Goal: Task Accomplishment & Management: Manage account settings

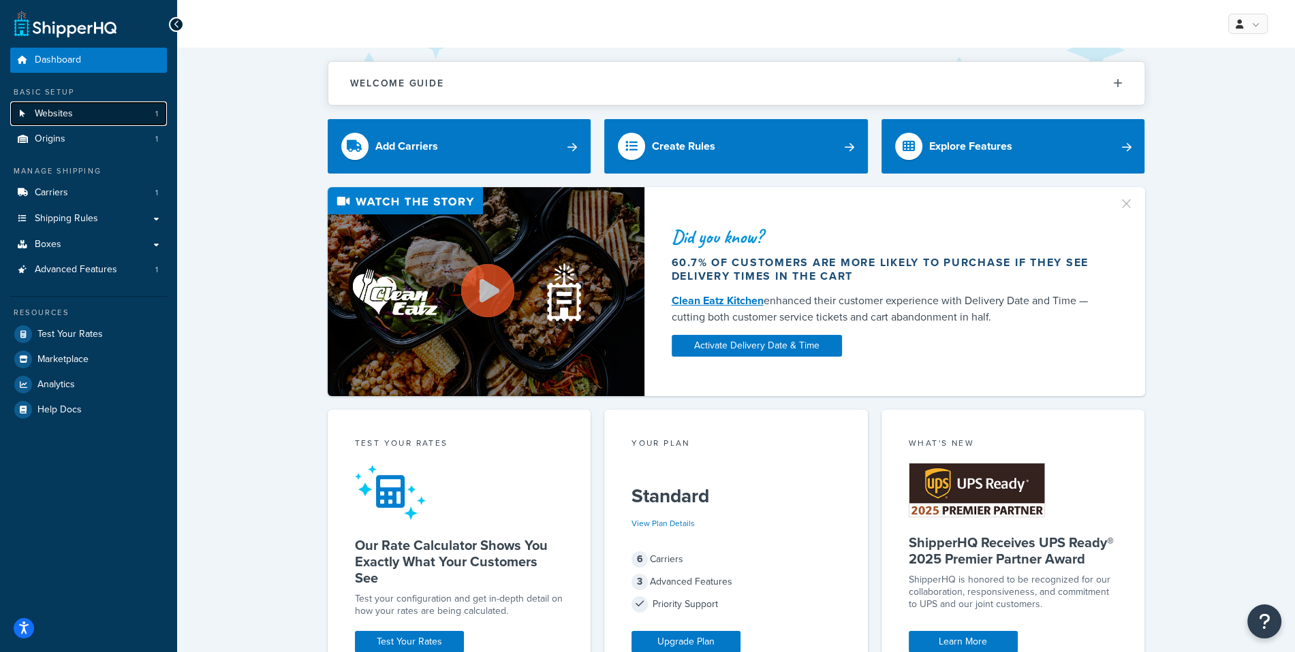
click at [64, 113] on span "Websites" at bounding box center [54, 114] width 38 height 12
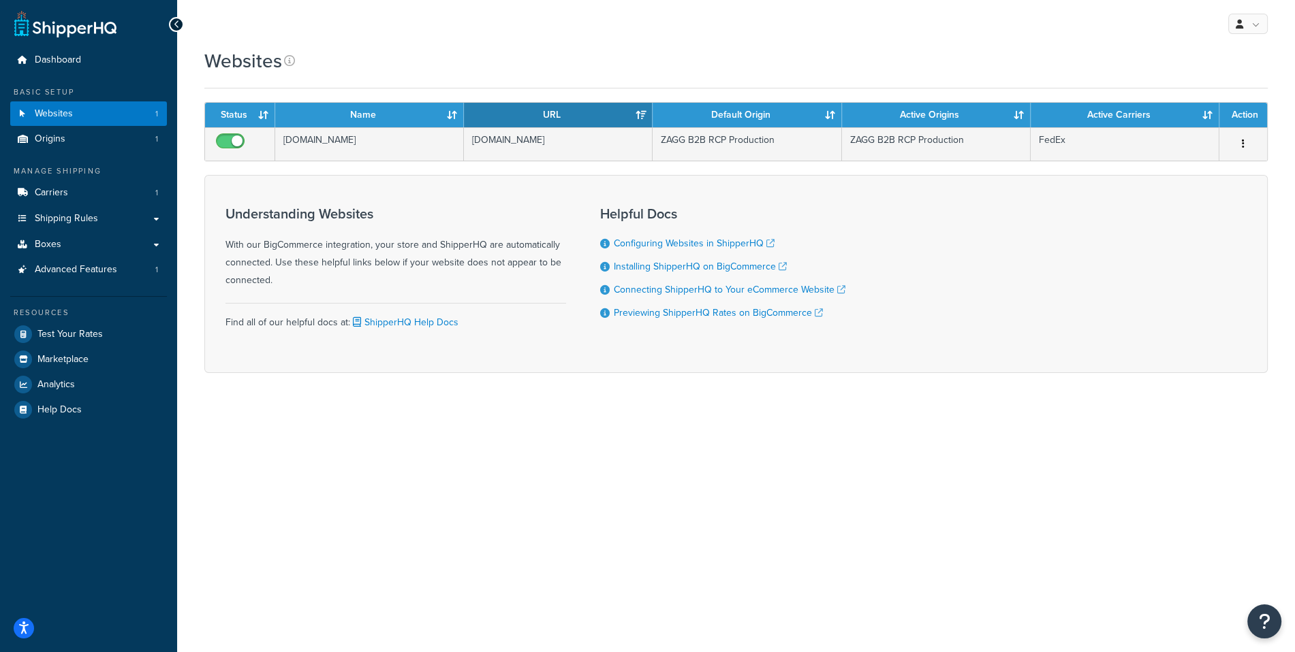
click at [901, 447] on div "My Profile Billing Global Settings Contact Us Logout Websites Contact Us Send U…" at bounding box center [736, 326] width 1118 height 652
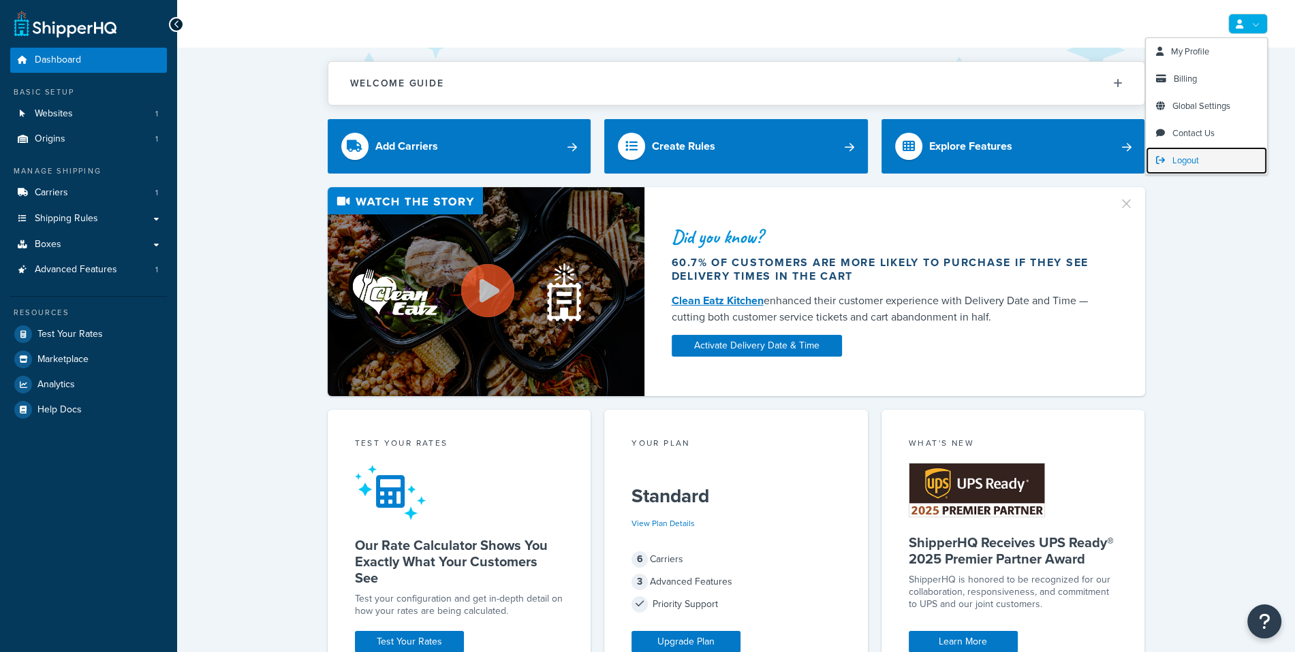
click at [1213, 159] on link "Logout" at bounding box center [1206, 160] width 121 height 27
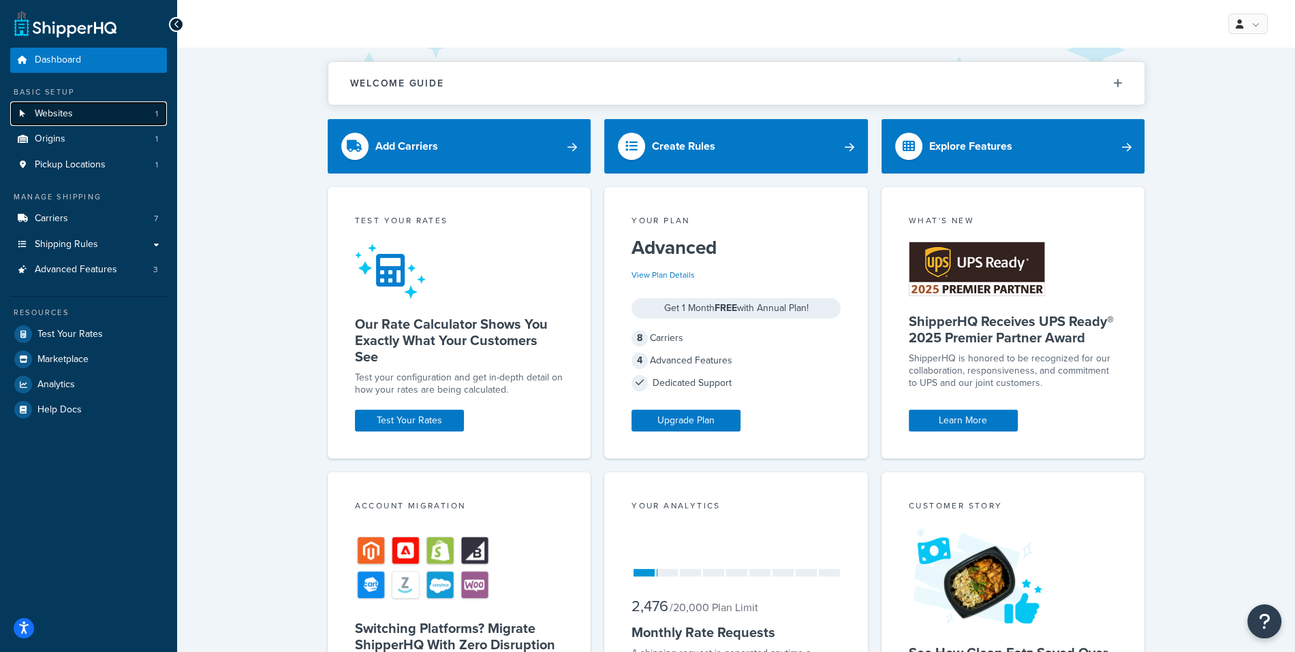
click at [131, 116] on link "Websites 1" at bounding box center [88, 113] width 157 height 25
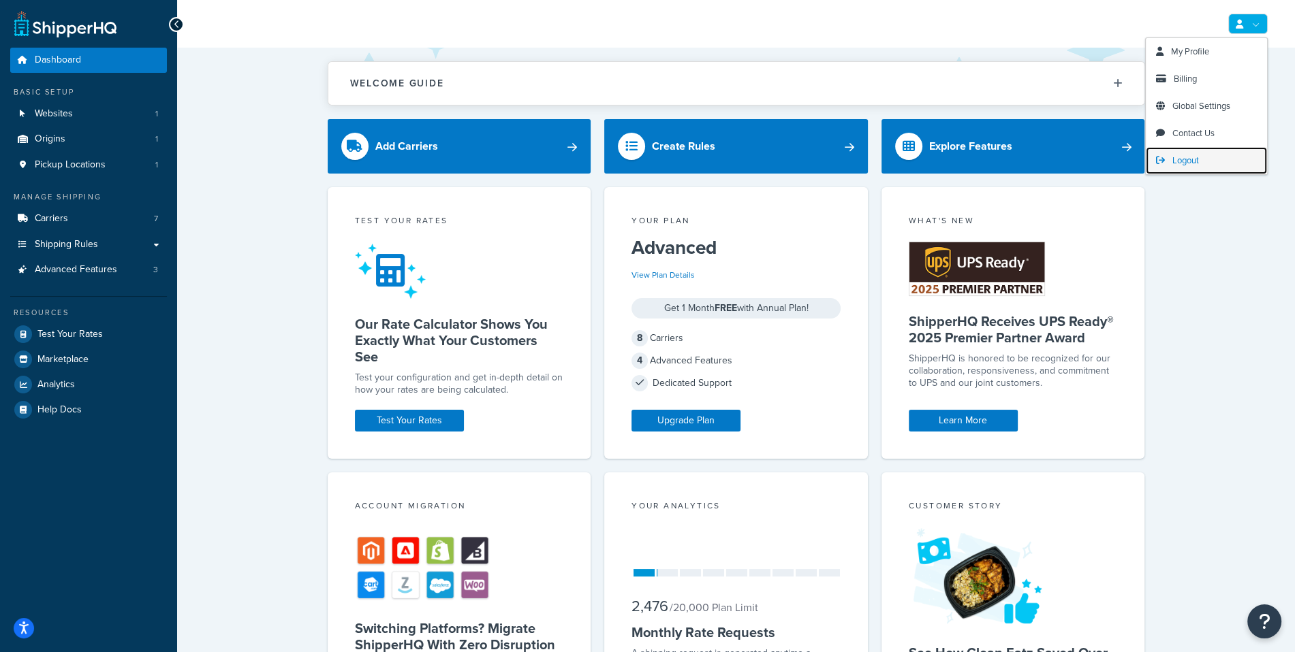
click at [1195, 155] on span "Logout" at bounding box center [1185, 160] width 27 height 13
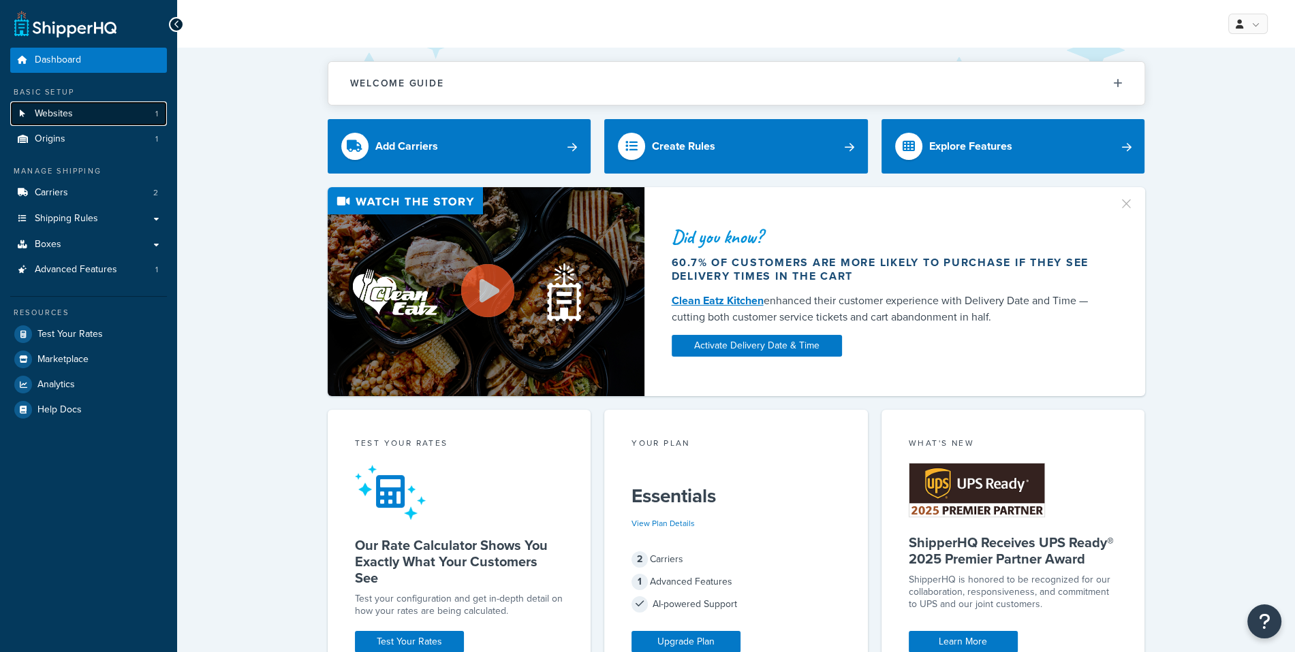
click at [136, 110] on link "Websites 1" at bounding box center [88, 113] width 157 height 25
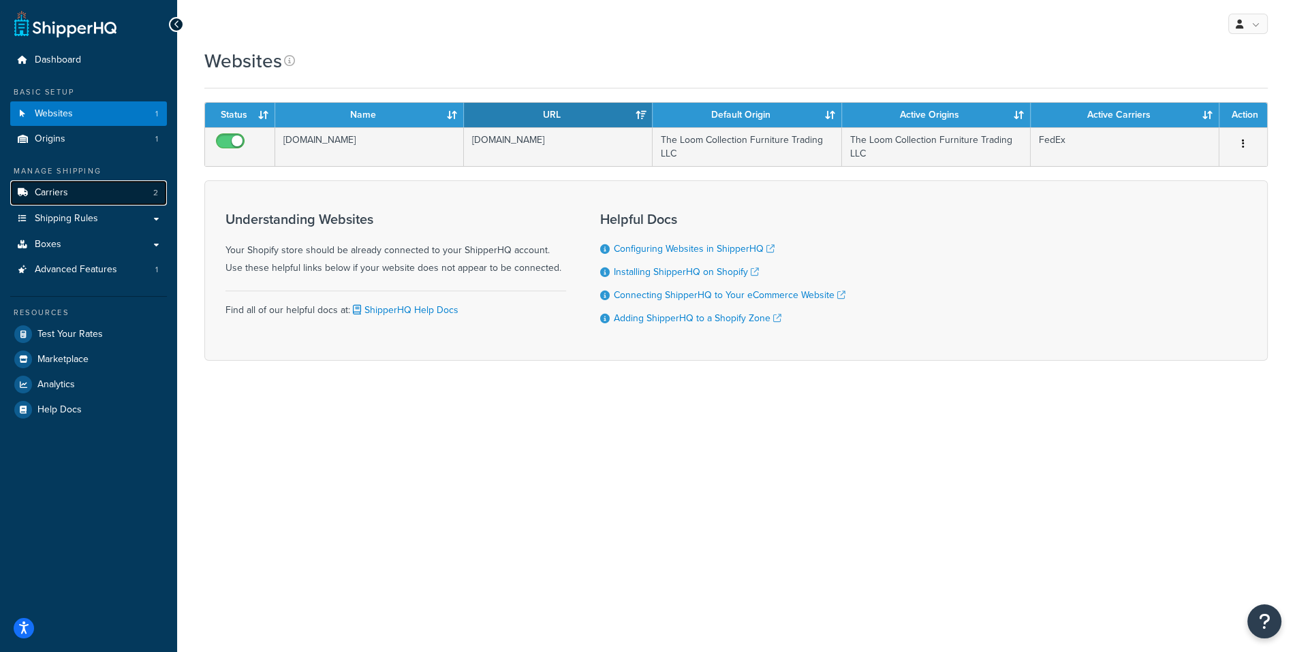
click at [88, 201] on link "Carriers 2" at bounding box center [88, 192] width 157 height 25
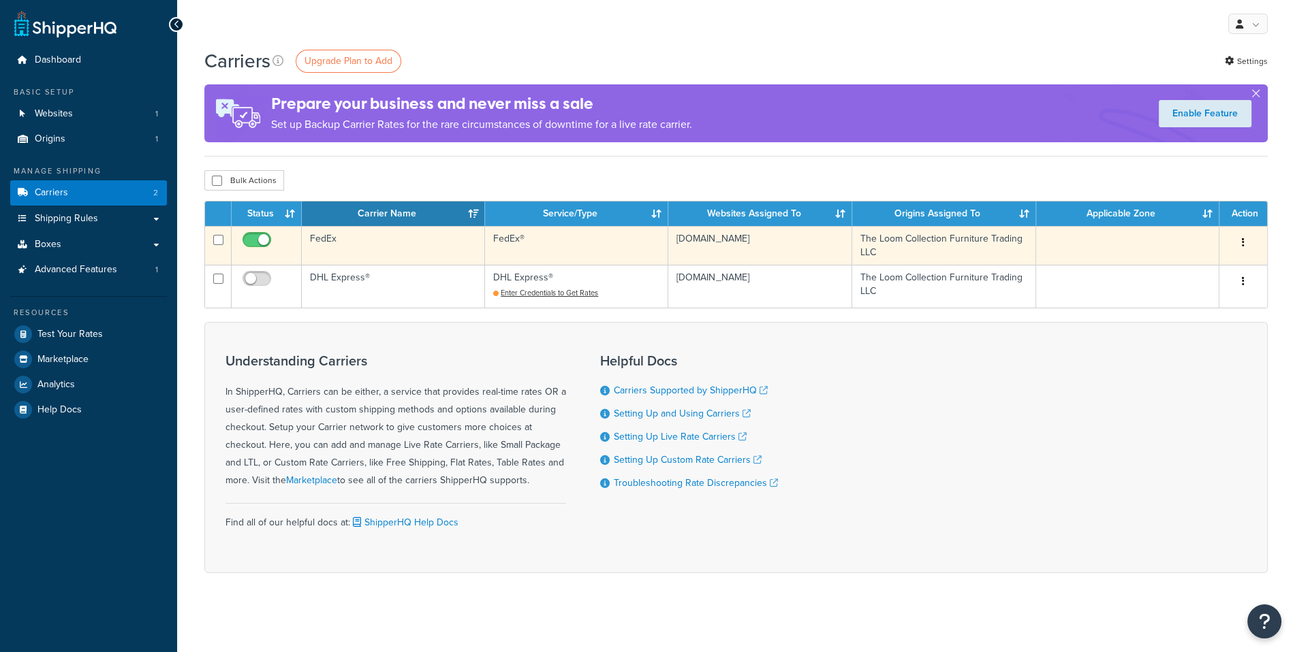
click at [447, 251] on td "FedEx" at bounding box center [393, 245] width 183 height 39
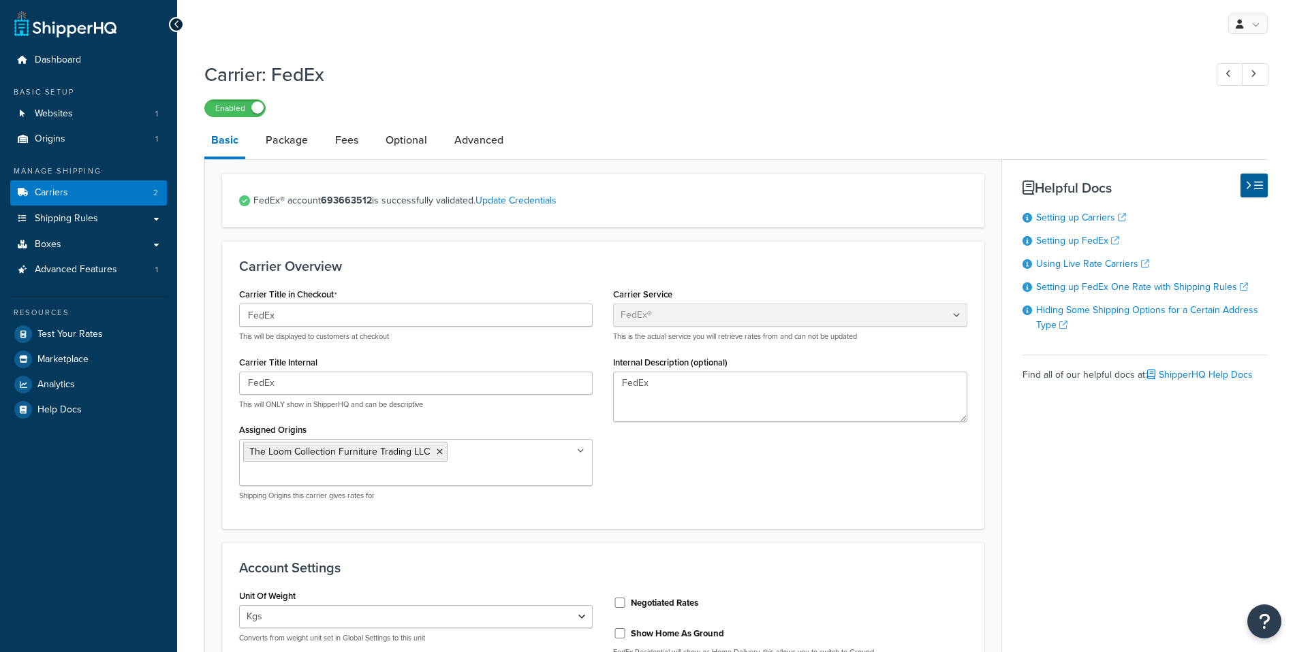
select select "fedEx"
select select "kg"
select select "CM"
select select "REGULAR_PICKUP"
select select "YOUR_PACKAGING"
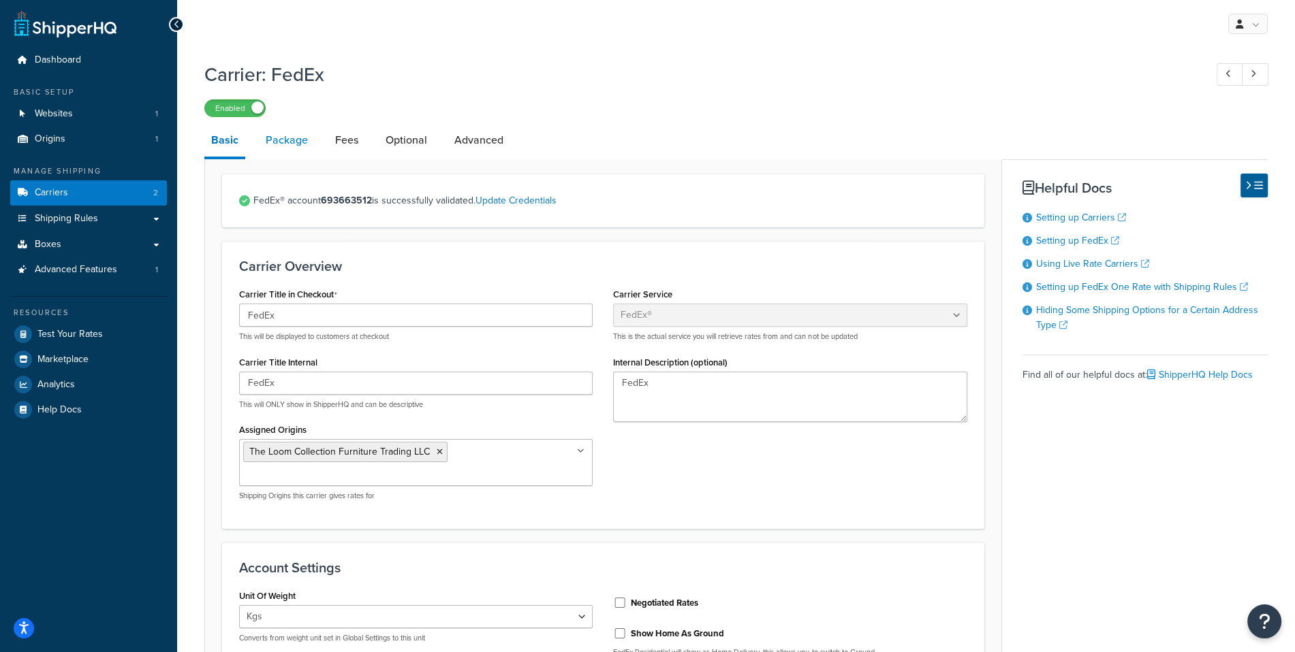
click at [306, 147] on link "Package" at bounding box center [287, 140] width 56 height 33
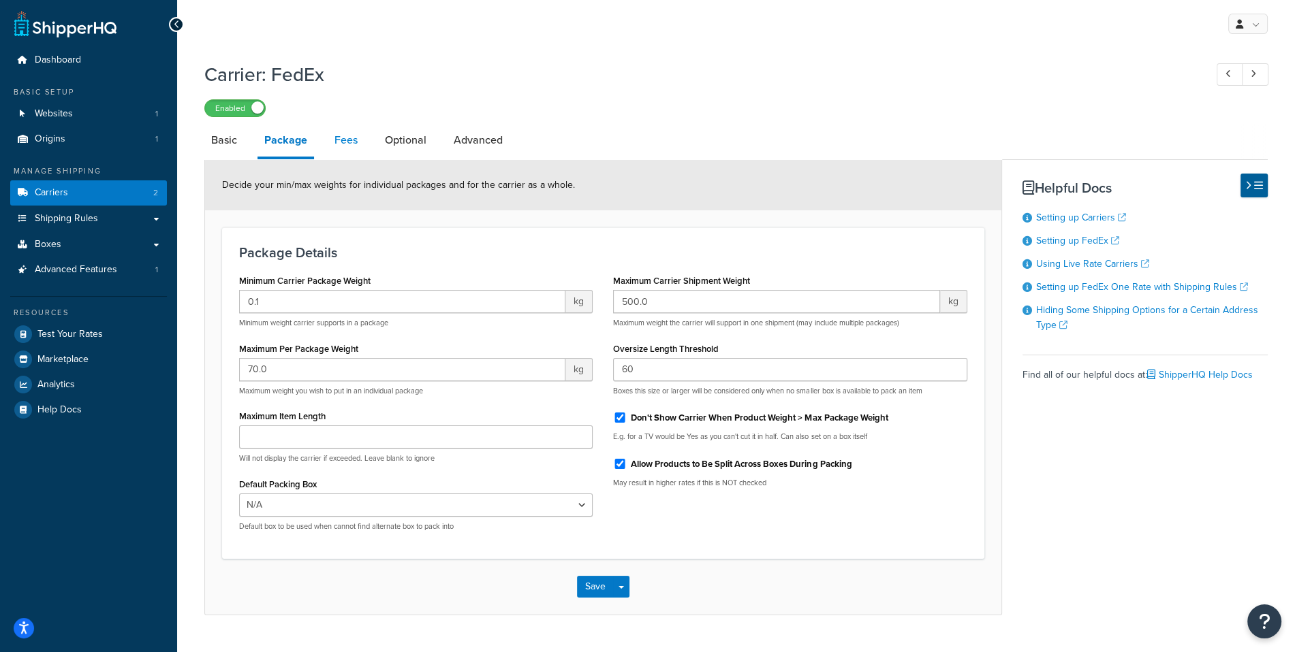
click at [349, 154] on link "Fees" at bounding box center [346, 140] width 37 height 33
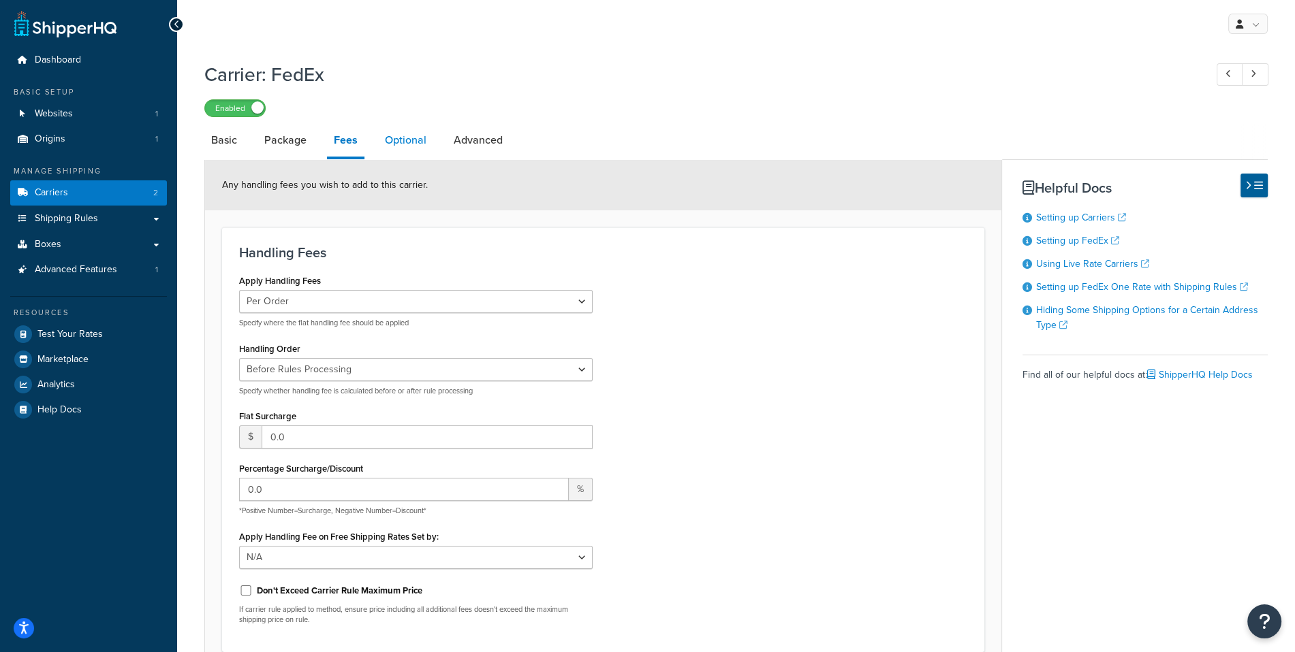
click at [406, 142] on link "Optional" at bounding box center [405, 140] width 55 height 33
select select "business"
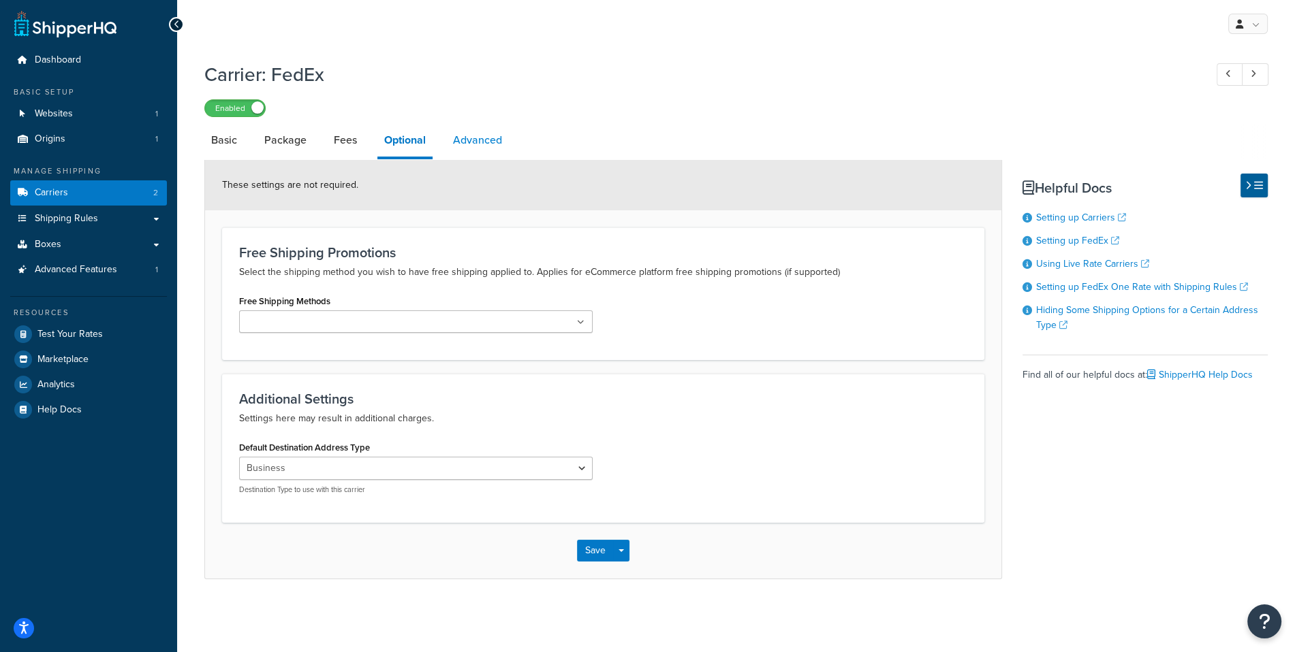
click at [471, 144] on link "Advanced" at bounding box center [477, 140] width 63 height 33
select select "false"
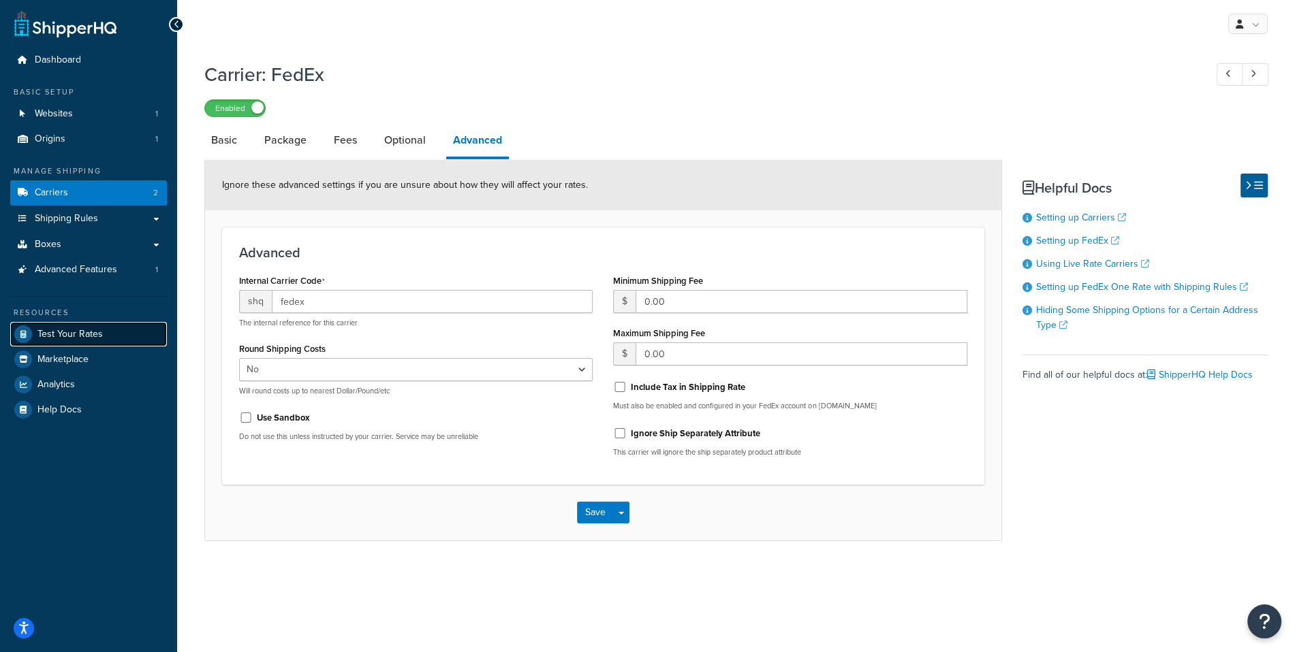
click at [121, 326] on link "Test Your Rates" at bounding box center [88, 334] width 157 height 25
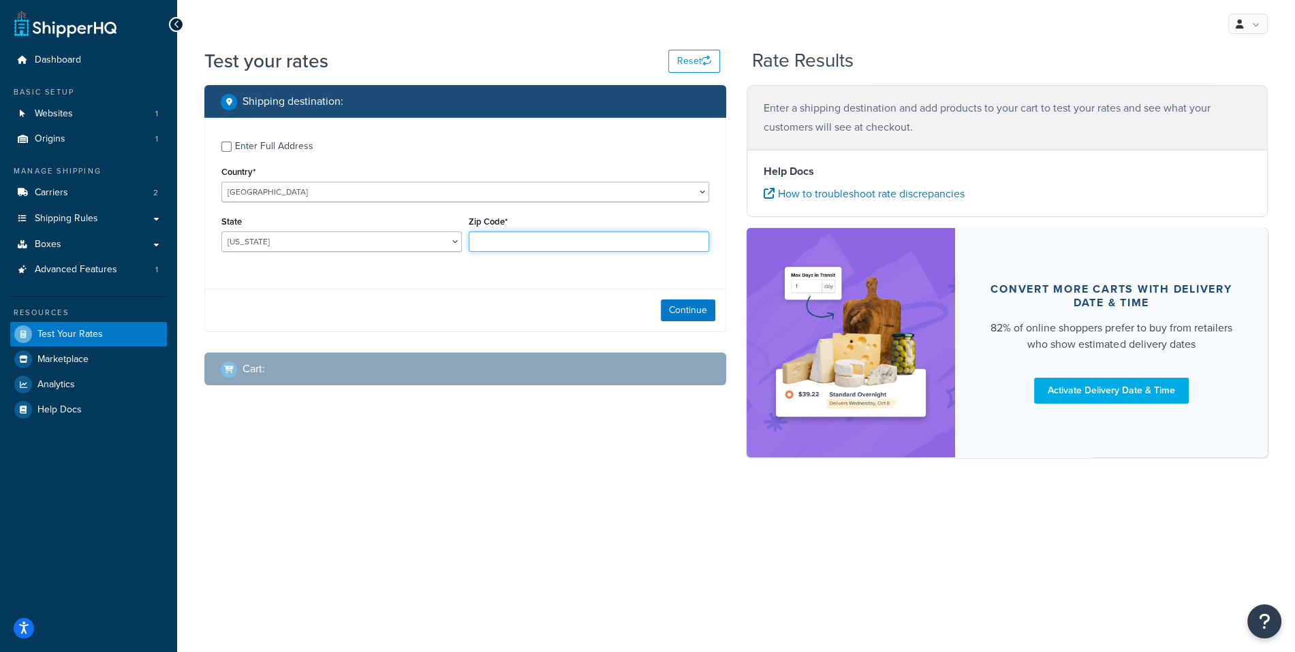
click at [596, 247] on input "Zip Code*" at bounding box center [589, 242] width 240 height 20
select select "CA"
type input "95014"
click at [659, 306] on div "Continue" at bounding box center [465, 310] width 520 height 43
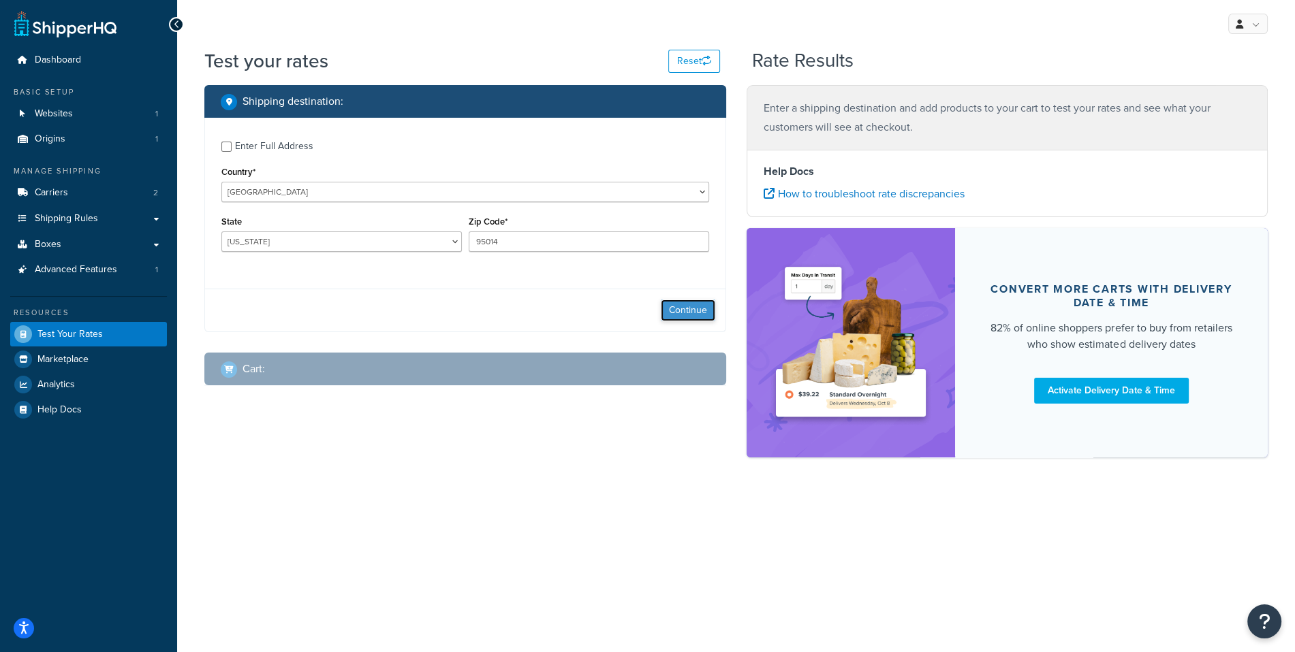
click at [681, 307] on button "Continue" at bounding box center [688, 311] width 54 height 22
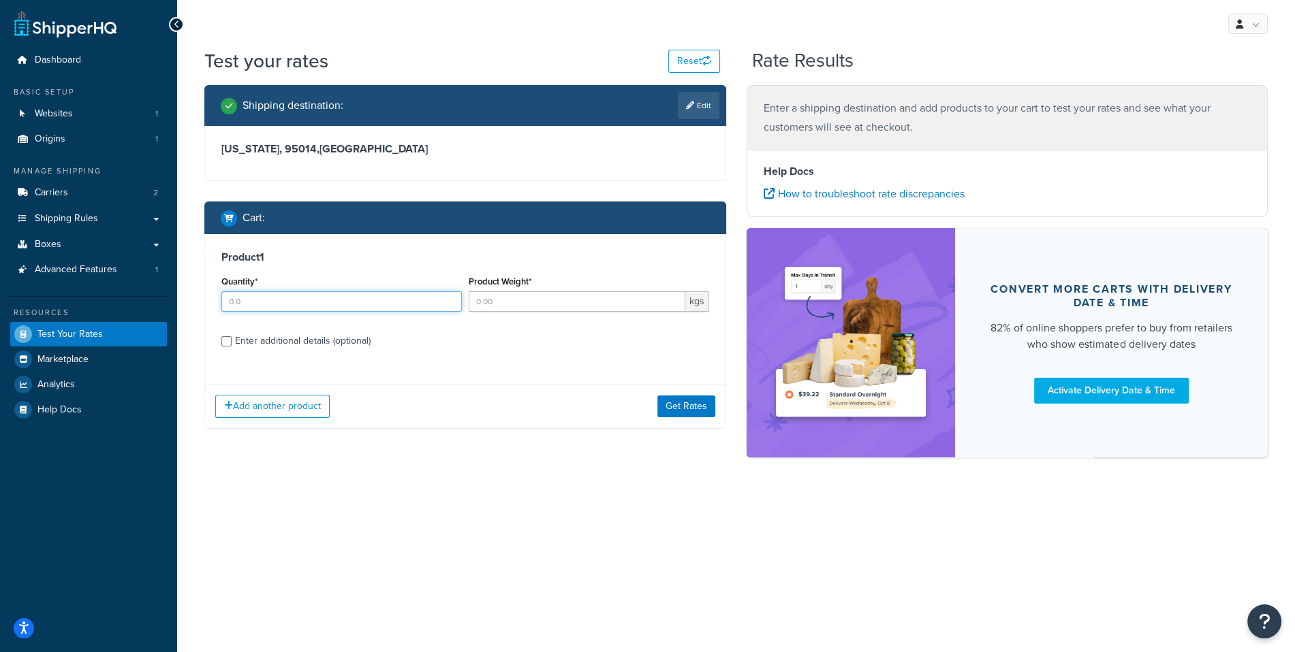
click at [360, 306] on input "Quantity*" at bounding box center [341, 302] width 240 height 20
type input "1"
type input "20"
click at [679, 400] on button "Get Rates" at bounding box center [686, 407] width 58 height 22
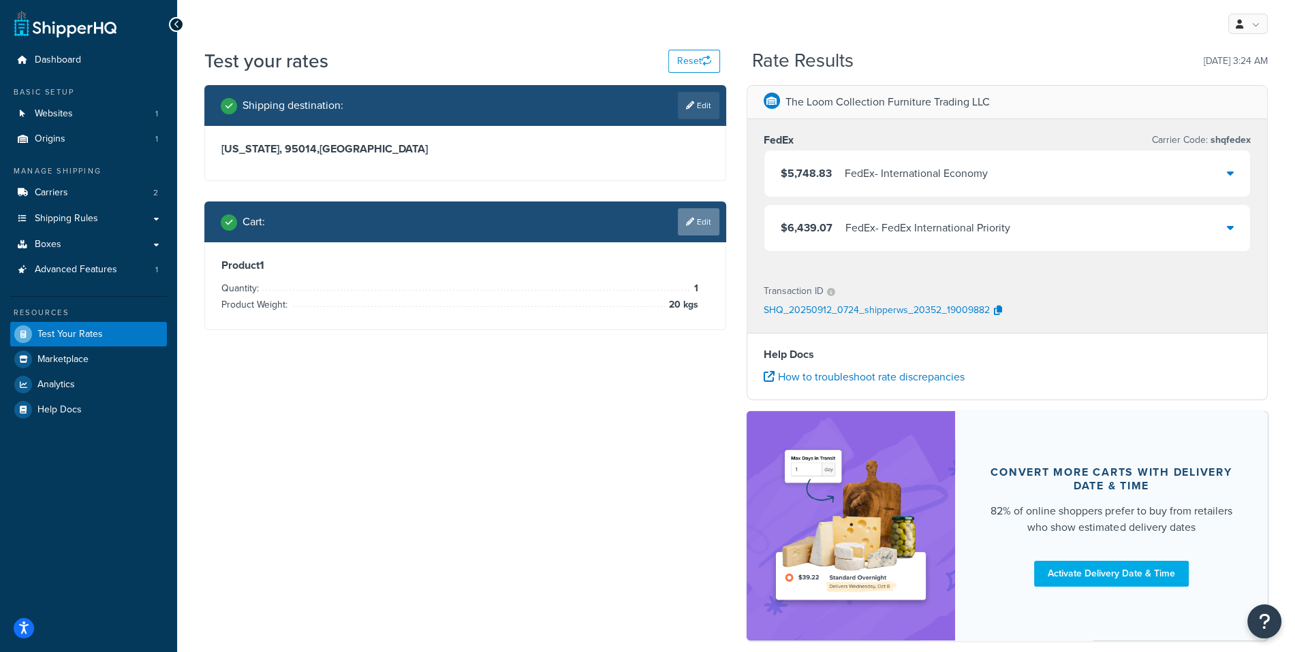
click at [678, 219] on link "Edit" at bounding box center [699, 221] width 42 height 27
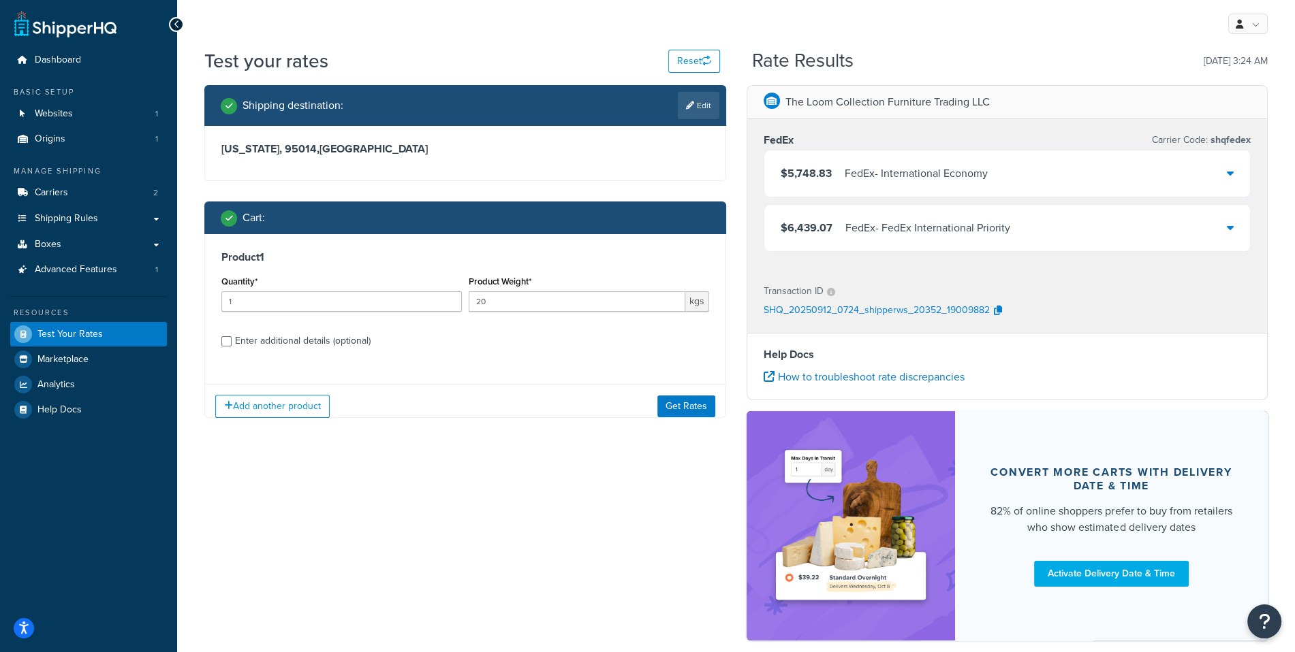
click at [362, 336] on div "Enter additional details (optional)" at bounding box center [303, 341] width 136 height 19
click at [232, 336] on input "Enter additional details (optional)" at bounding box center [226, 341] width 10 height 10
checkbox input "true"
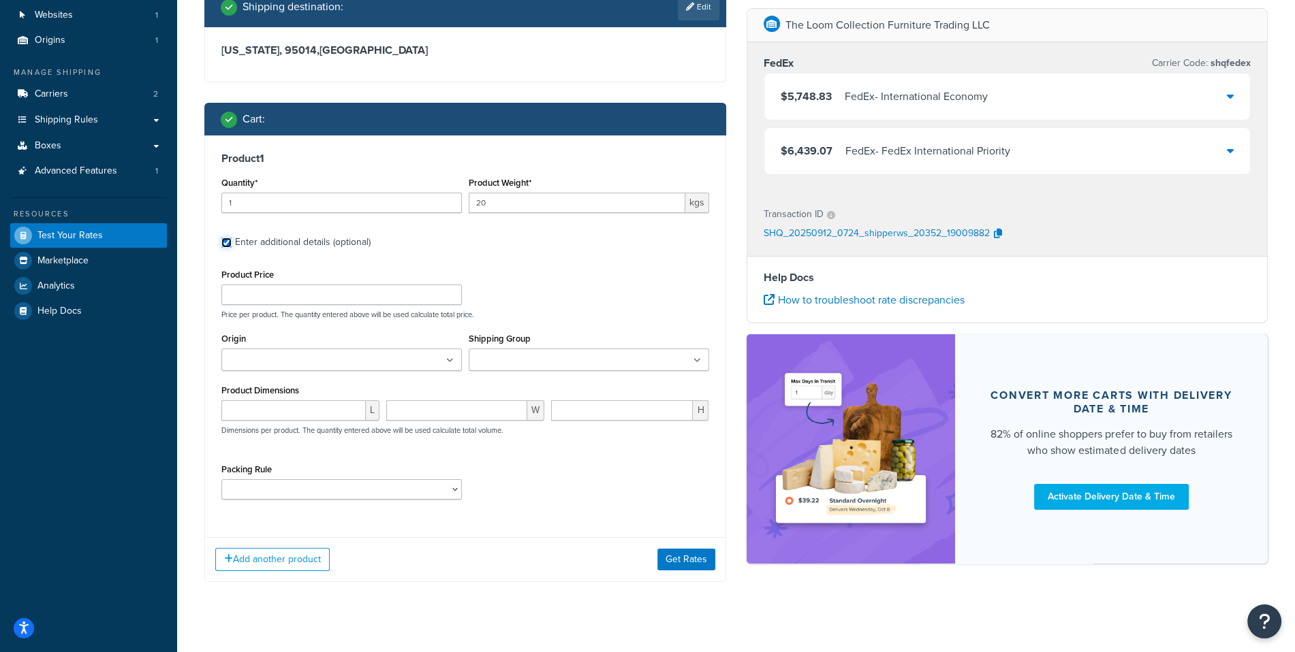
scroll to position [108, 0]
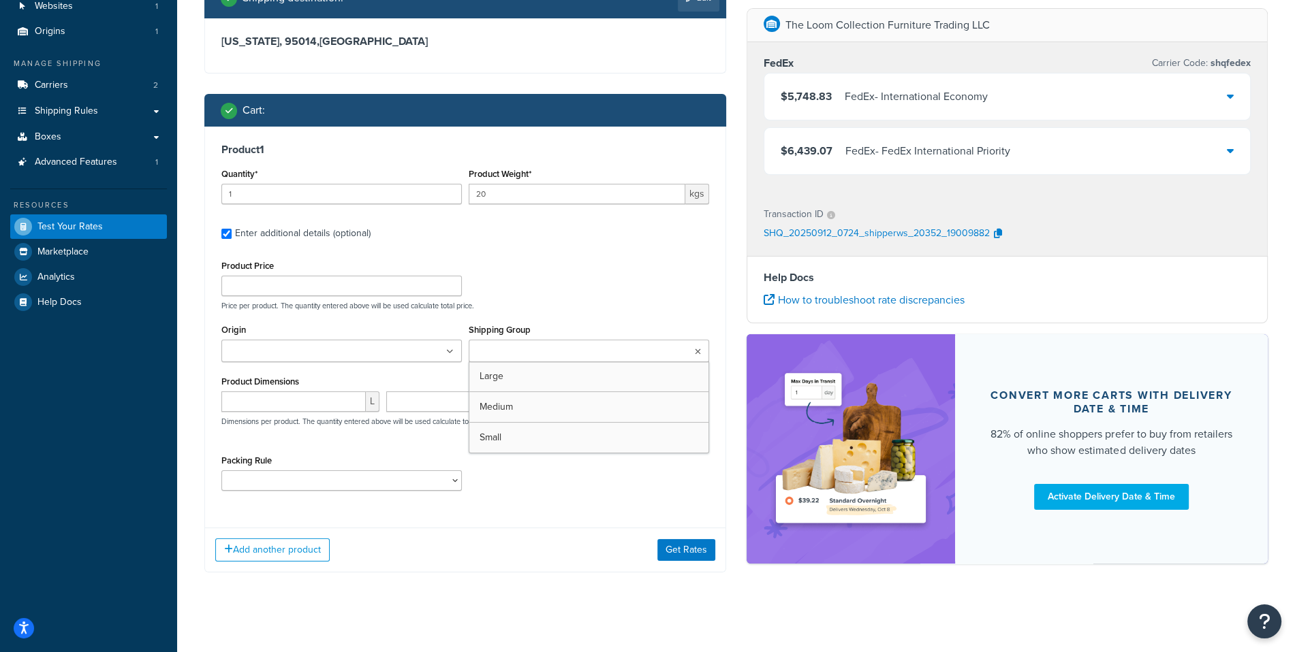
click at [494, 353] on input "Shipping Group" at bounding box center [533, 352] width 121 height 15
click at [519, 311] on div "Product Price Price per product. The quantity entered above will be used calcul…" at bounding box center [465, 379] width 488 height 245
click at [396, 364] on div "Origin The Loom Collection Furniture Trading LLC" at bounding box center [341, 347] width 247 height 52
click at [394, 354] on ul at bounding box center [341, 351] width 240 height 22
click at [593, 343] on ul at bounding box center [589, 351] width 240 height 22
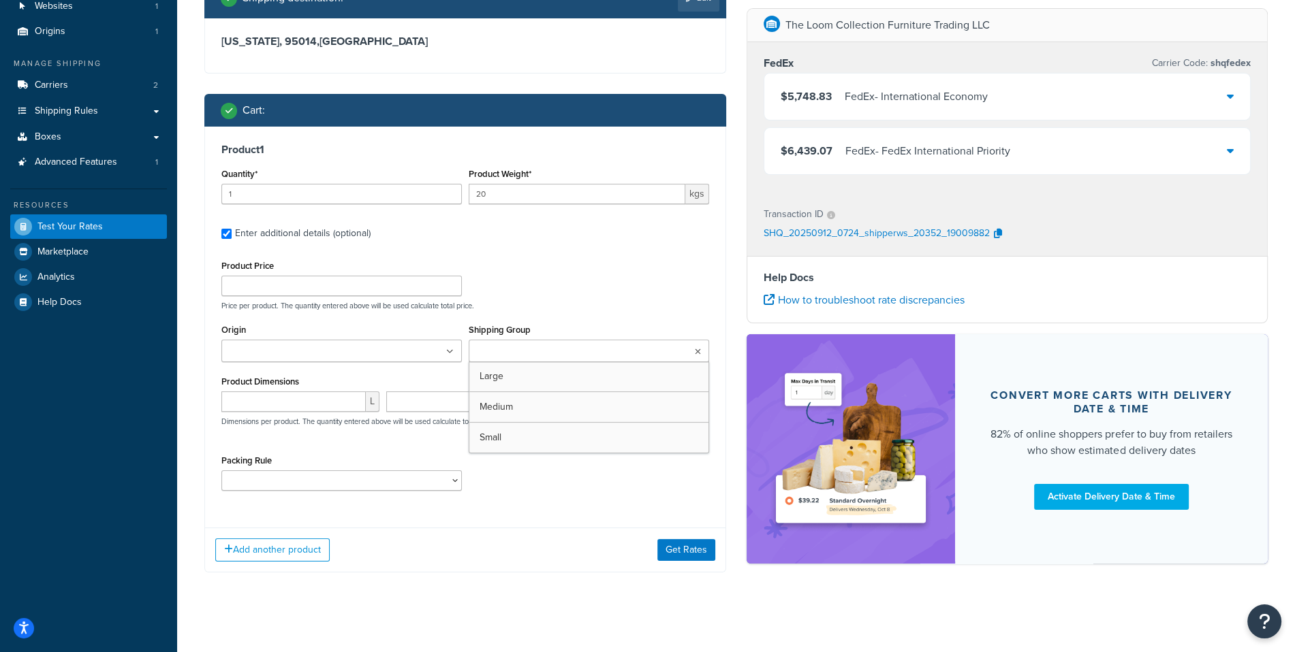
click at [593, 291] on div "Product Price Price per product. The quantity entered above will be used calcul…" at bounding box center [465, 284] width 494 height 54
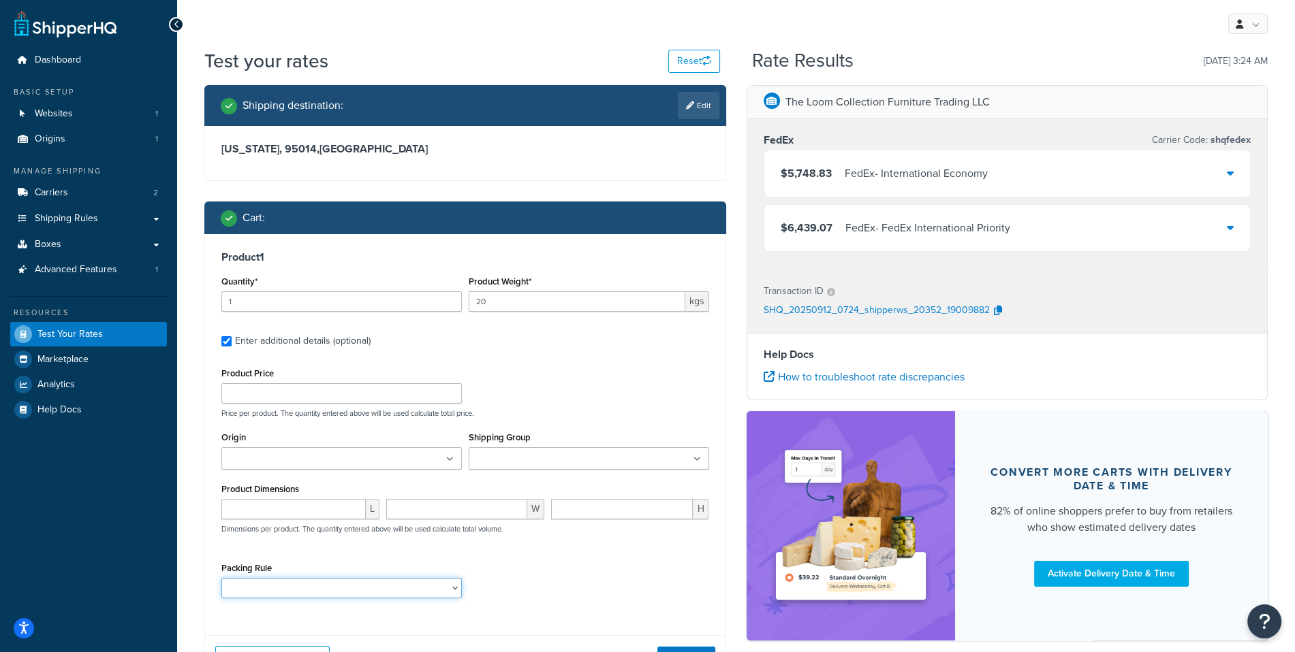
select select "87716"
click option "Amelia Corner Sofa - Midnight Blue" at bounding box center [0, 0] width 0 height 0
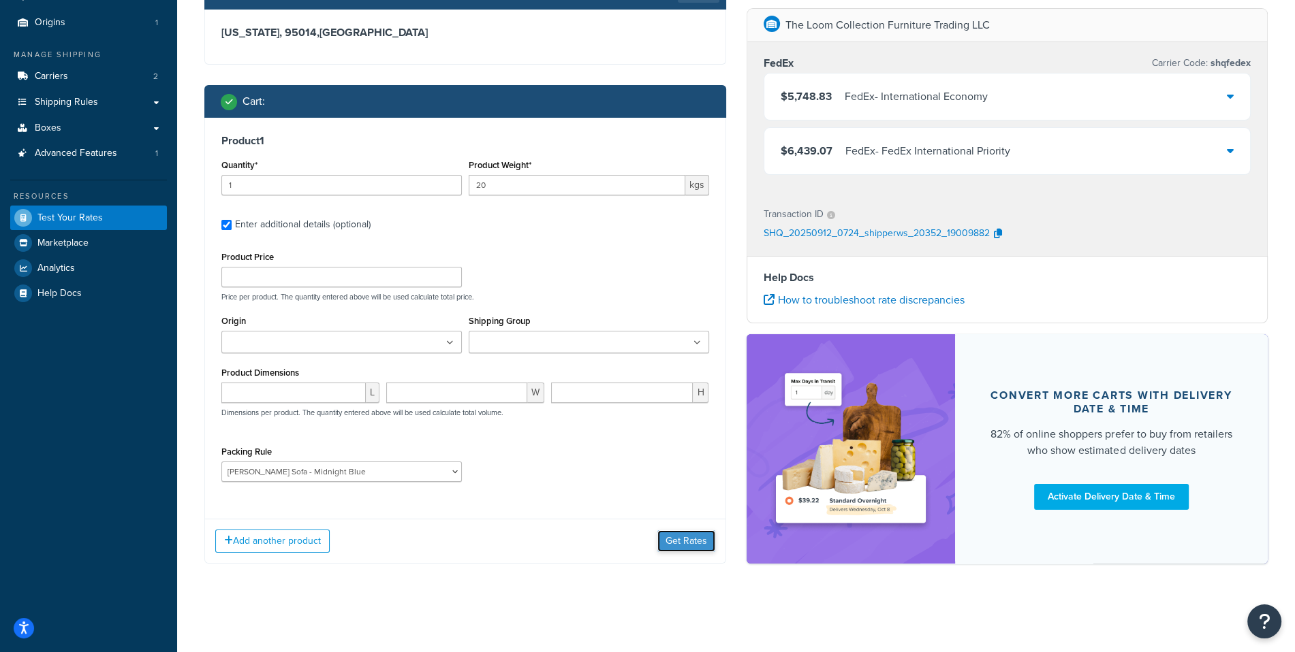
click at [685, 544] on button "Get Rates" at bounding box center [686, 542] width 58 height 22
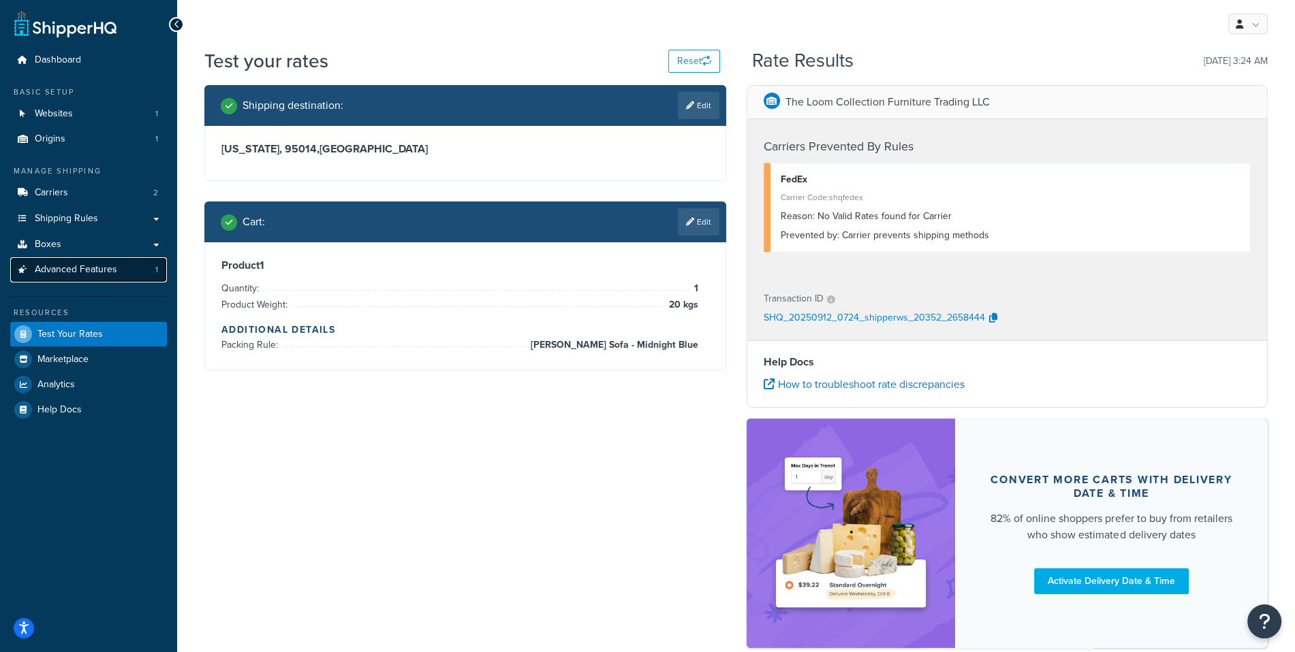
click at [108, 267] on span "Advanced Features" at bounding box center [76, 270] width 82 height 12
click at [133, 197] on link "Carriers 2" at bounding box center [88, 192] width 157 height 25
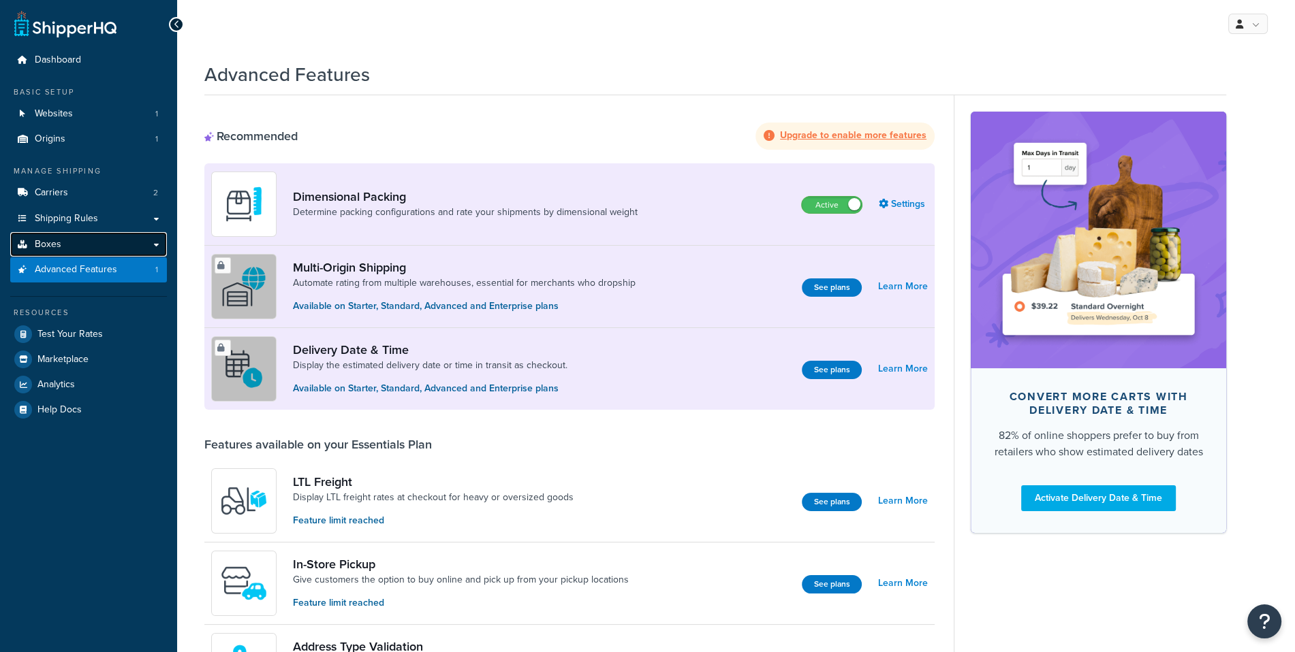
click at [97, 246] on link "Boxes" at bounding box center [88, 244] width 157 height 25
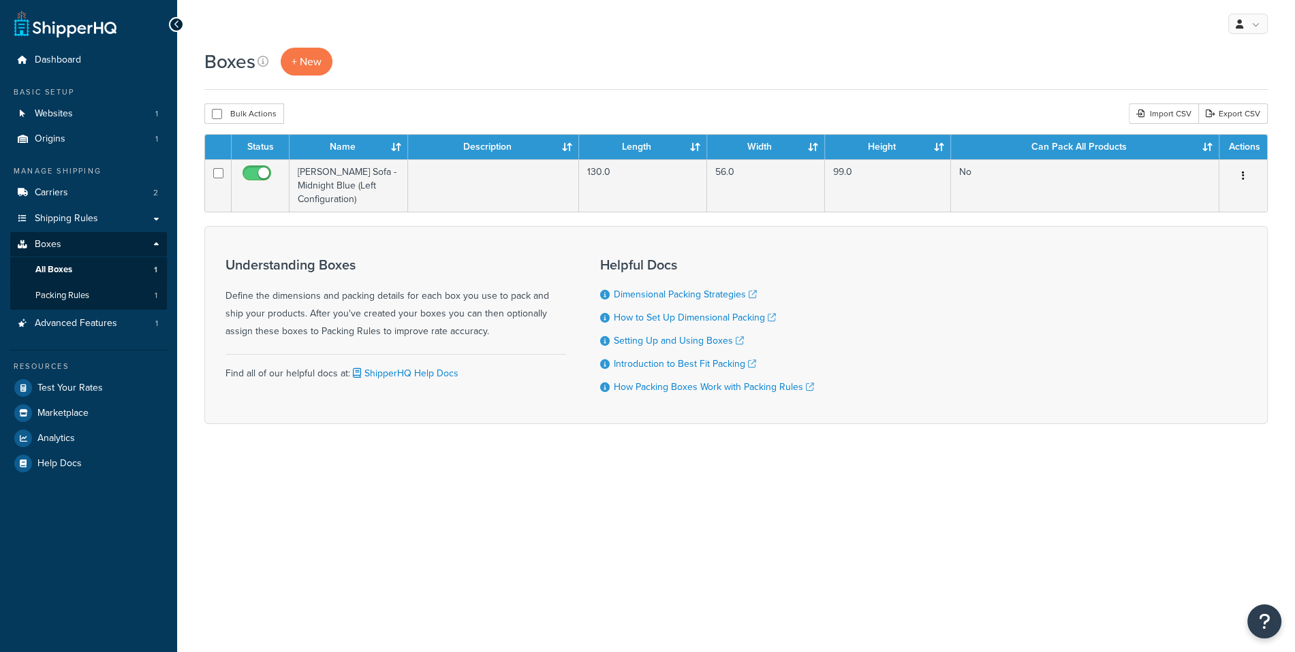
click at [383, 202] on td "Amelia Corner Sofa - Midnight Blue (Left Configuration)" at bounding box center [348, 185] width 119 height 52
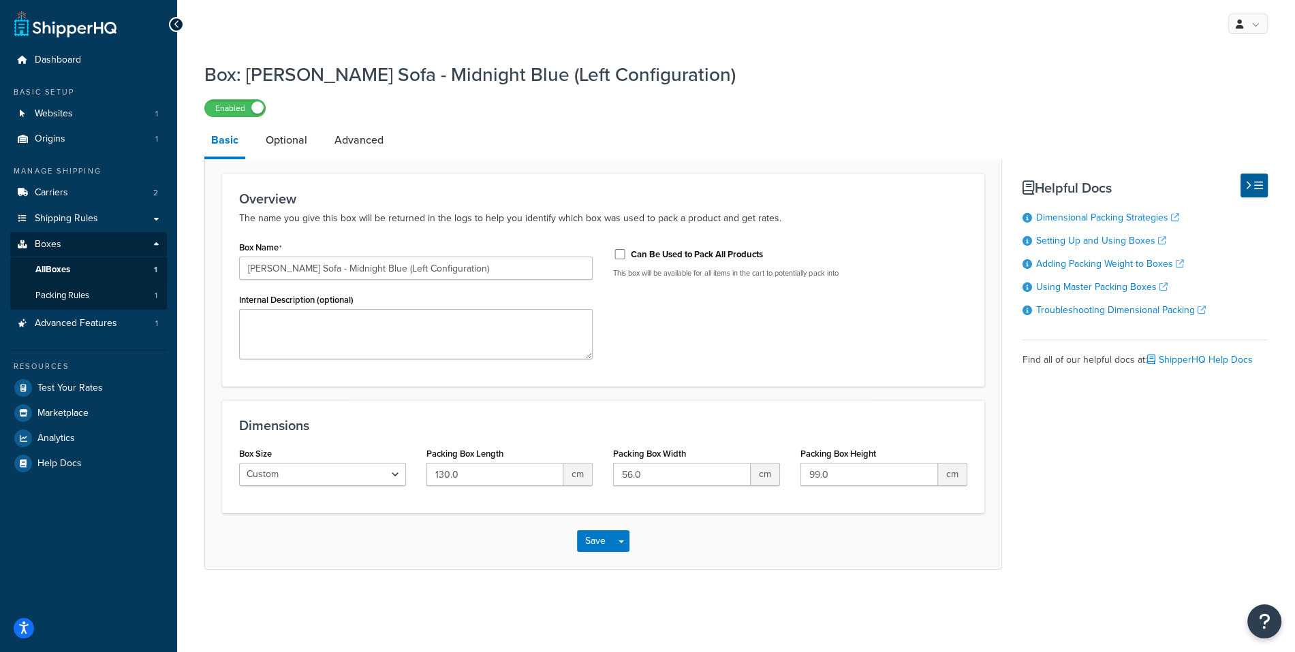
click at [503, 409] on div "Dimensions Box Size Custom USPS Small Flat Box USPS Medium Flat Box USPS Large …" at bounding box center [603, 456] width 762 height 113
click at [981, 552] on div "Save Save Dropdown Save and Edit Save and Duplicate Save and Create New" at bounding box center [603, 542] width 796 height 56
click at [697, 445] on div "Packing Box Width 56.0 cm" at bounding box center [696, 465] width 167 height 42
click at [499, 458] on label "Packing Box Length" at bounding box center [464, 454] width 77 height 10
click at [499, 463] on input "130.0" at bounding box center [495, 474] width 138 height 23
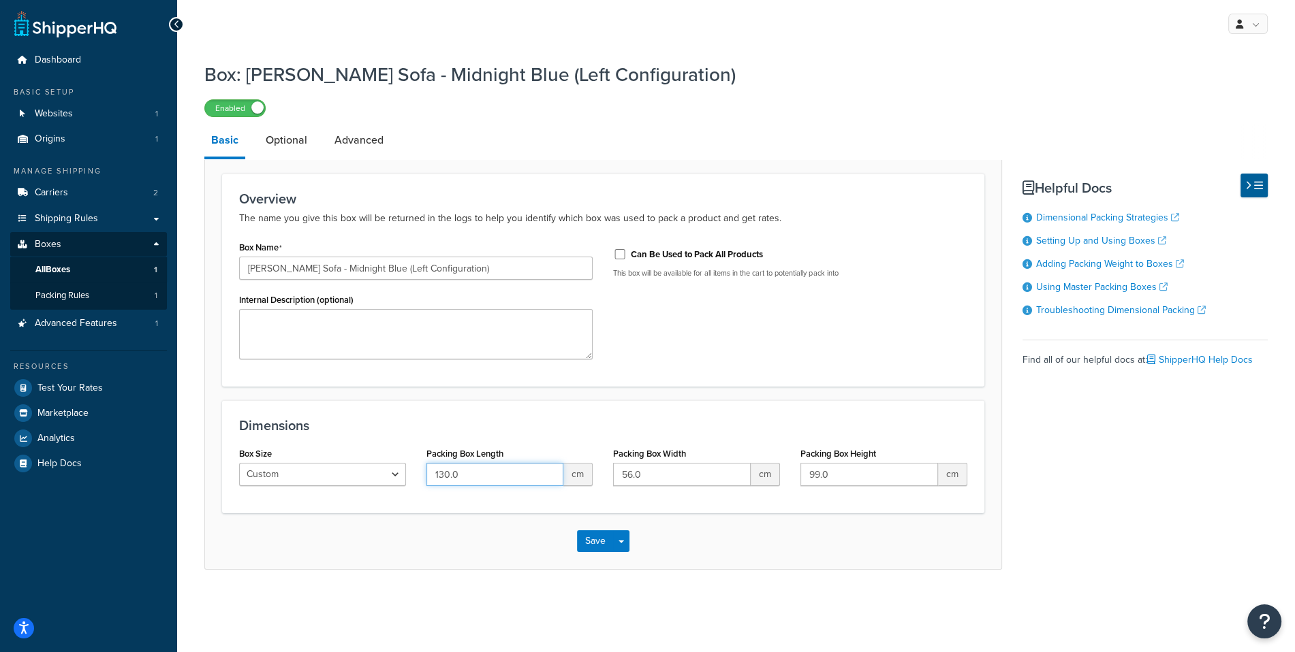
click at [496, 479] on input "130.0" at bounding box center [495, 474] width 138 height 23
click at [490, 465] on input "130.0" at bounding box center [495, 474] width 138 height 23
click at [531, 469] on input "130.0" at bounding box center [495, 474] width 138 height 23
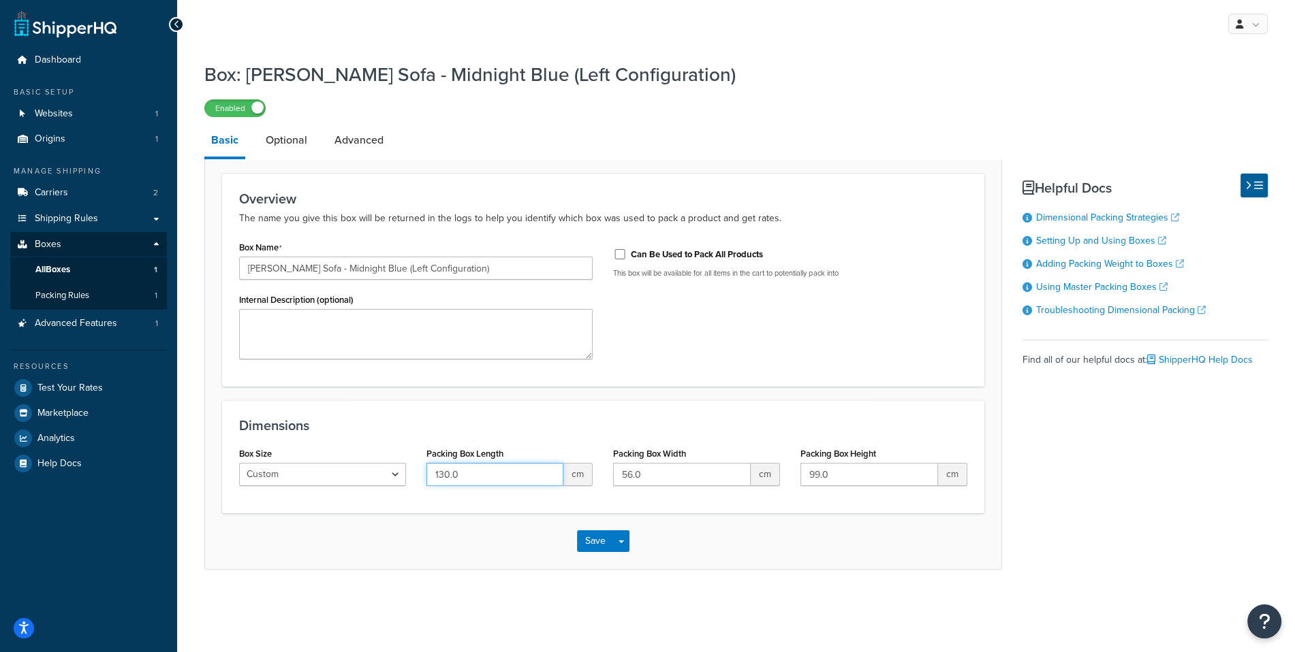
click at [531, 469] on input "130.0" at bounding box center [495, 474] width 138 height 23
click at [654, 478] on input "56.0" at bounding box center [682, 474] width 138 height 23
click at [784, 389] on form "Overview The name you give this box will be returned in the logs to help you id…" at bounding box center [603, 372] width 796 height 396
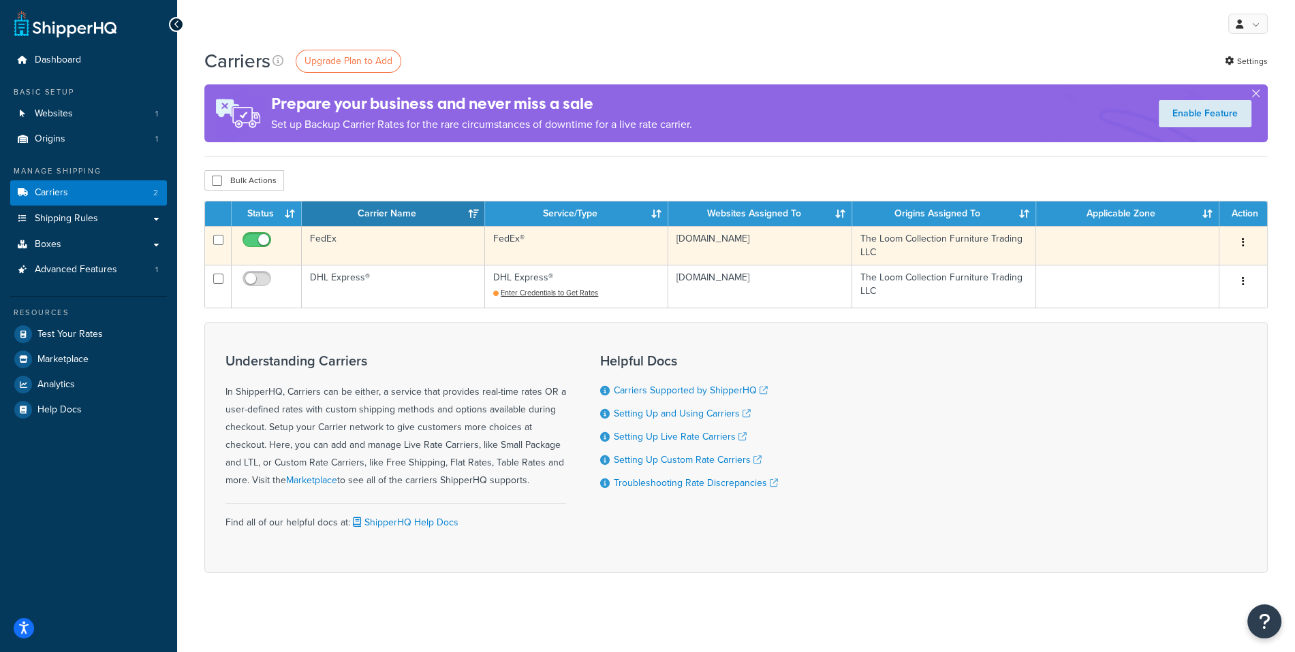
click at [545, 240] on td "FedEx®" at bounding box center [576, 245] width 183 height 39
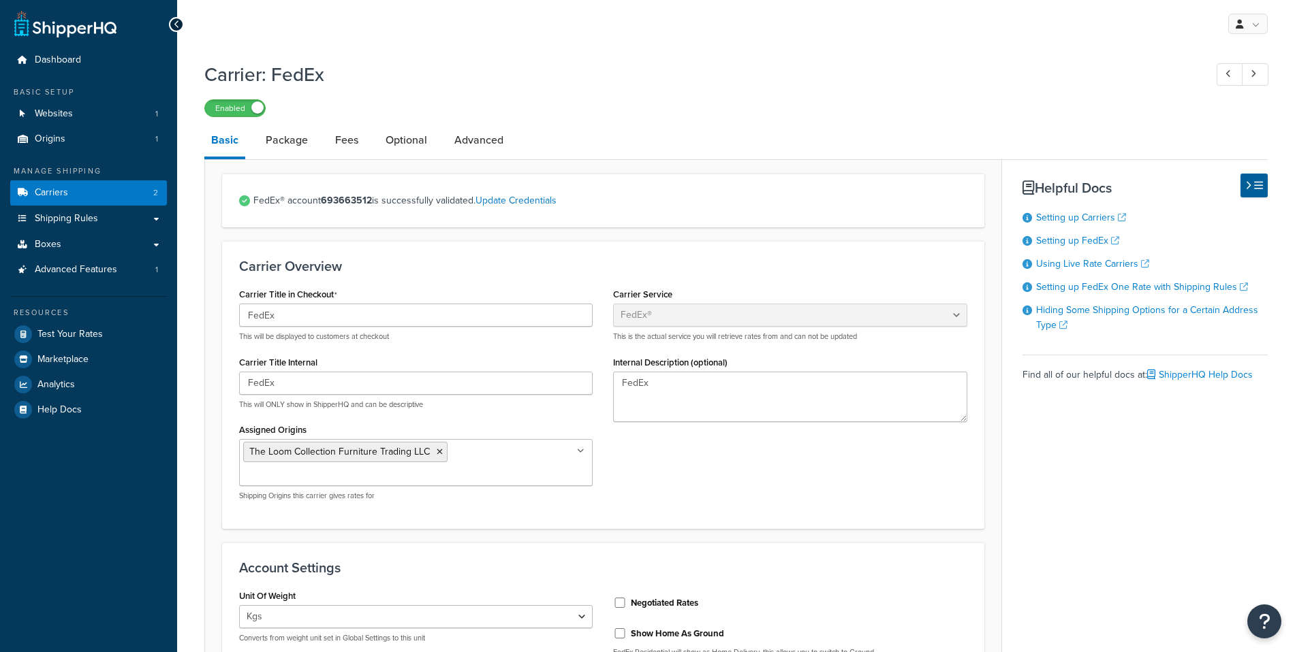
select select "fedEx"
select select "kg"
select select "CM"
select select "REGULAR_PICKUP"
select select "YOUR_PACKAGING"
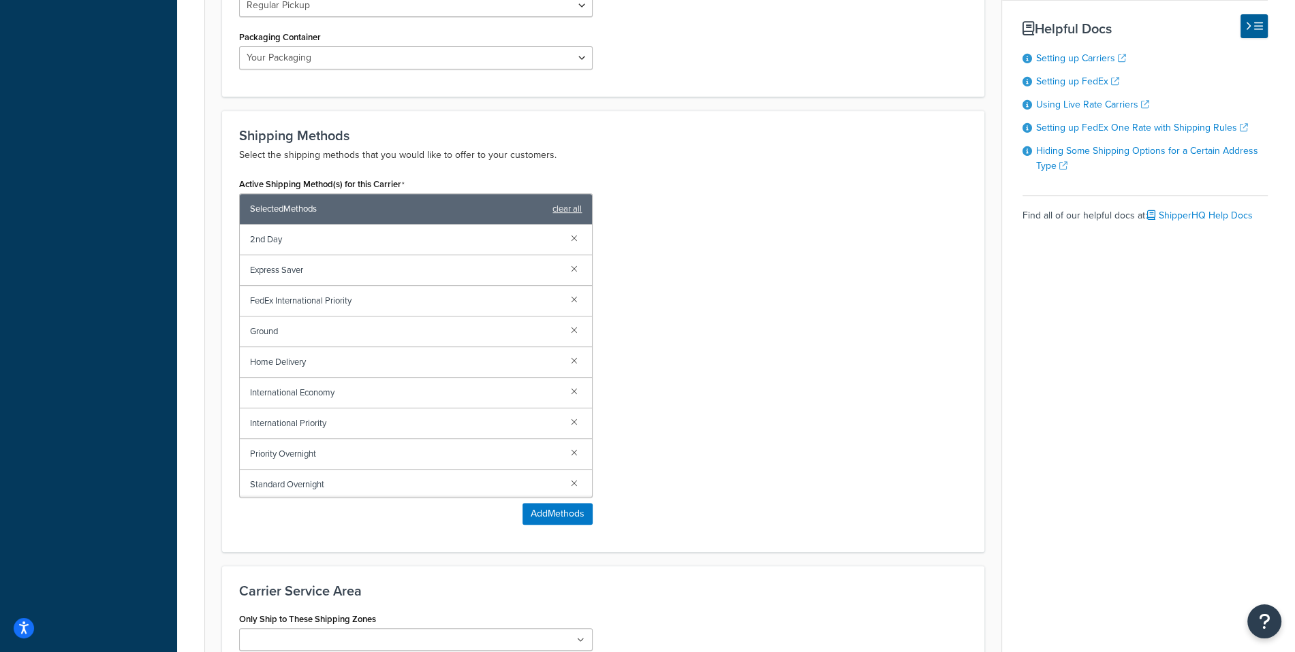
scroll to position [757, 0]
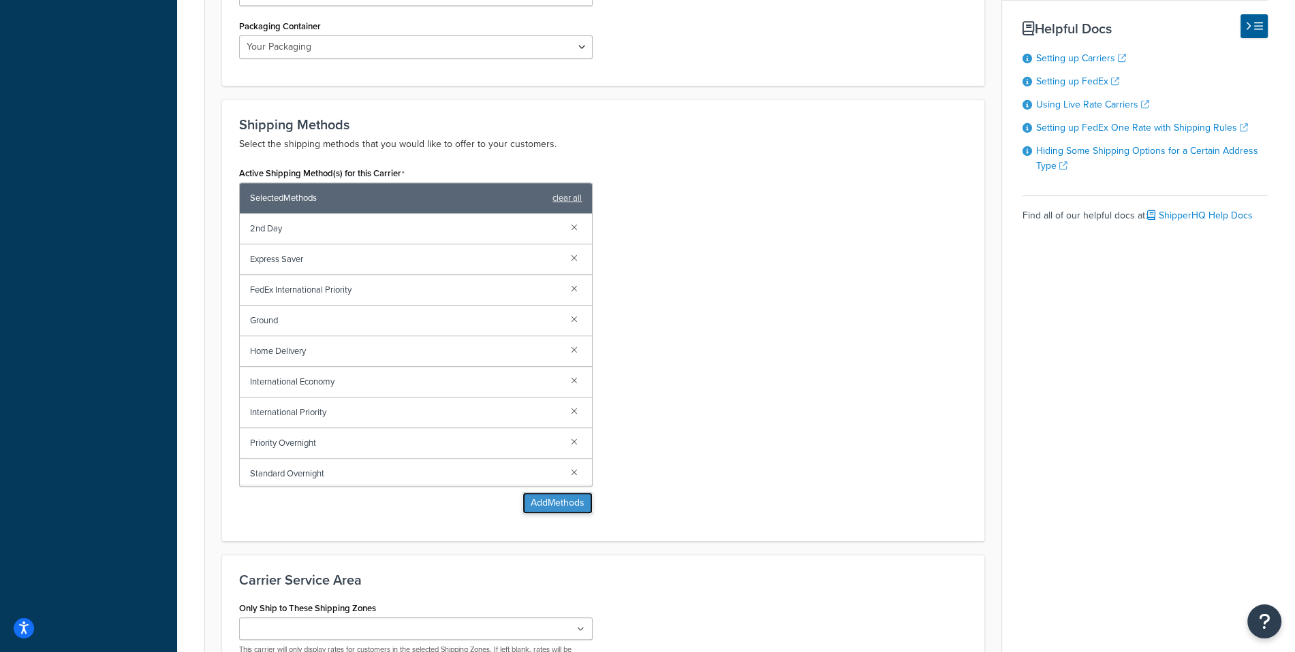
click at [582, 502] on button "Add Methods" at bounding box center [557, 503] width 70 height 22
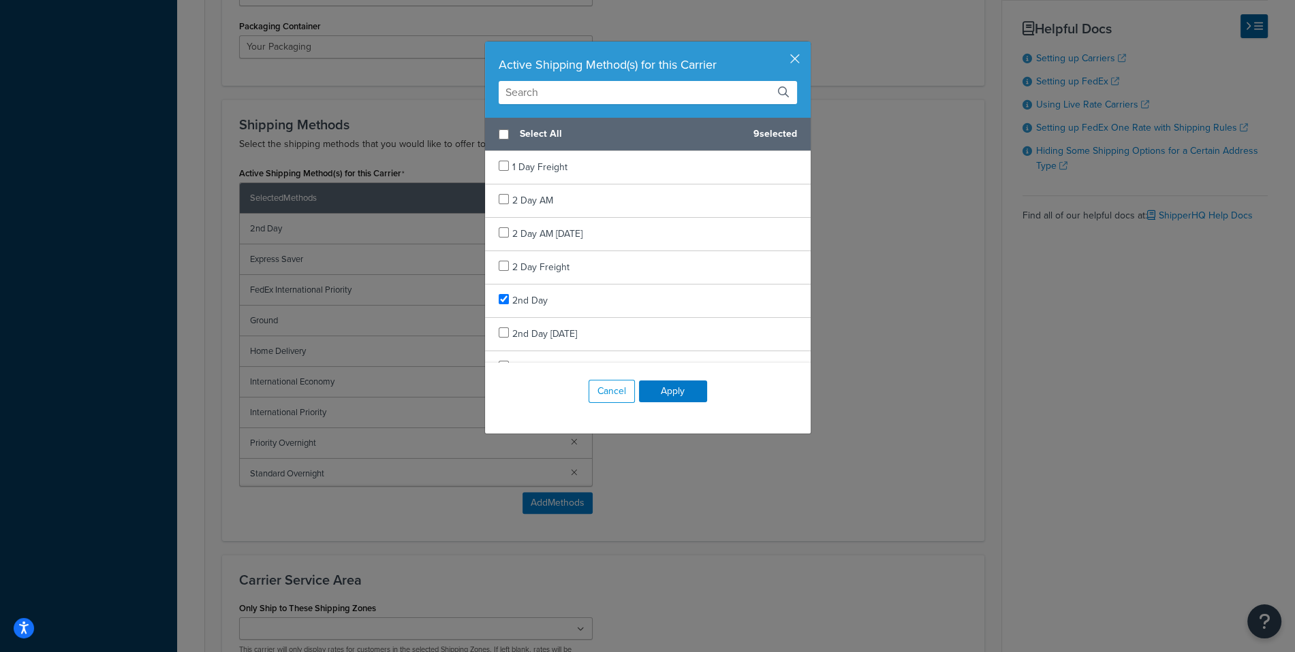
click at [620, 93] on input "text" at bounding box center [648, 92] width 298 height 23
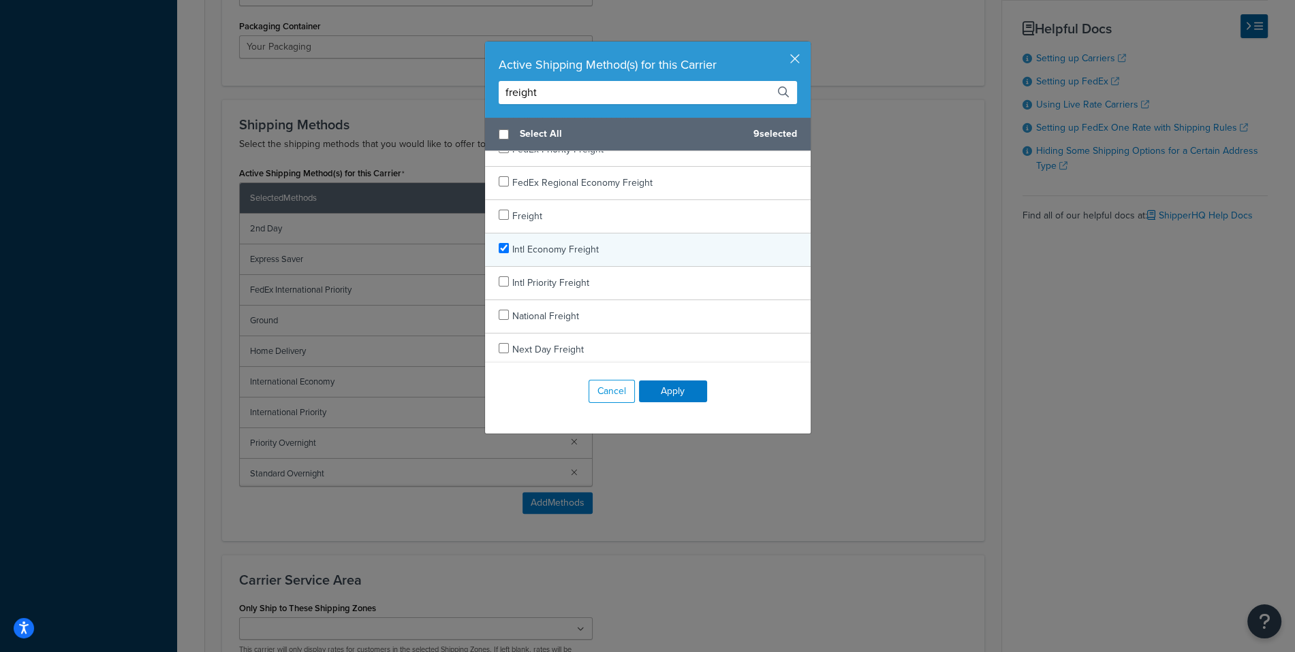
type input "freight"
checkbox input "true"
click at [659, 249] on div "Intl Economy Freight" at bounding box center [648, 250] width 326 height 33
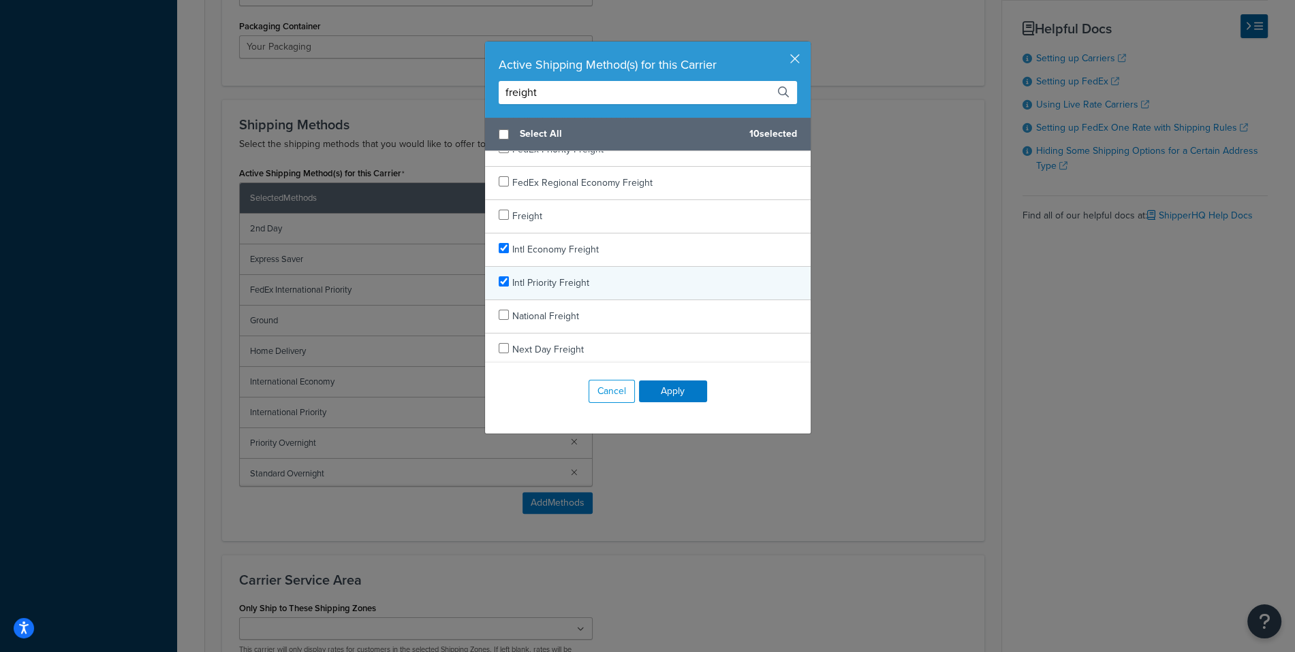
checkbox input "true"
click at [646, 283] on div "Intl Priority Freight" at bounding box center [648, 283] width 326 height 33
click at [671, 395] on button "Apply" at bounding box center [673, 392] width 68 height 22
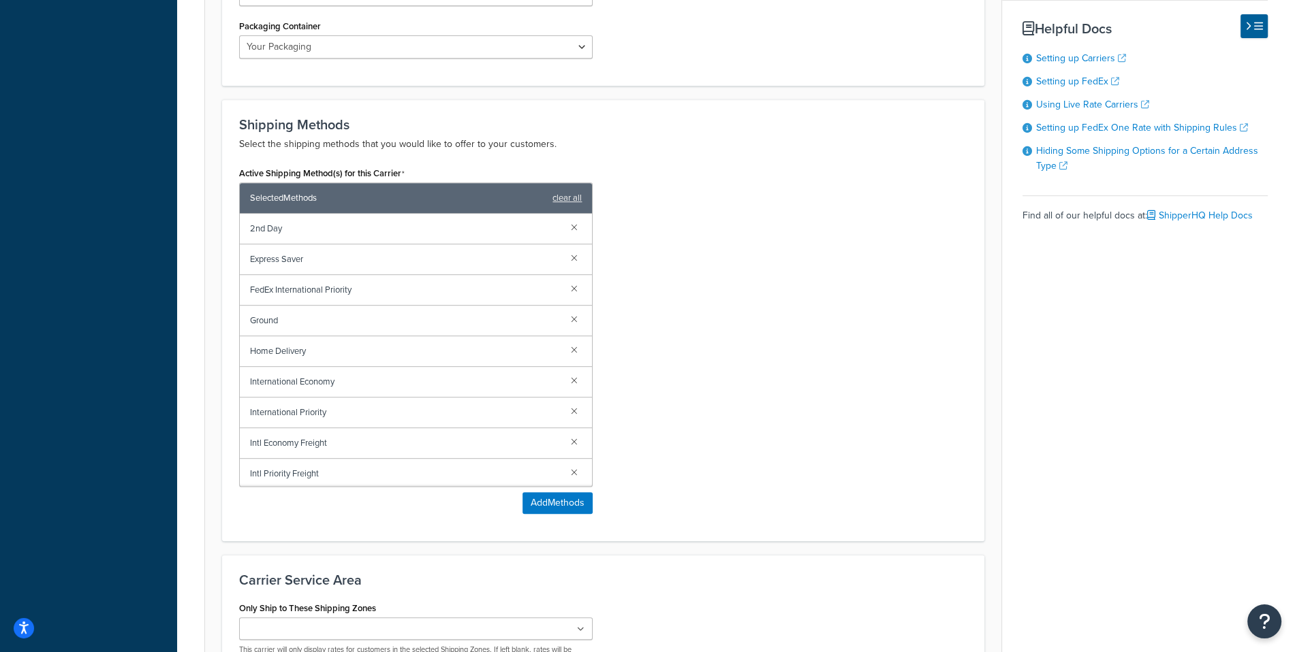
scroll to position [921, 0]
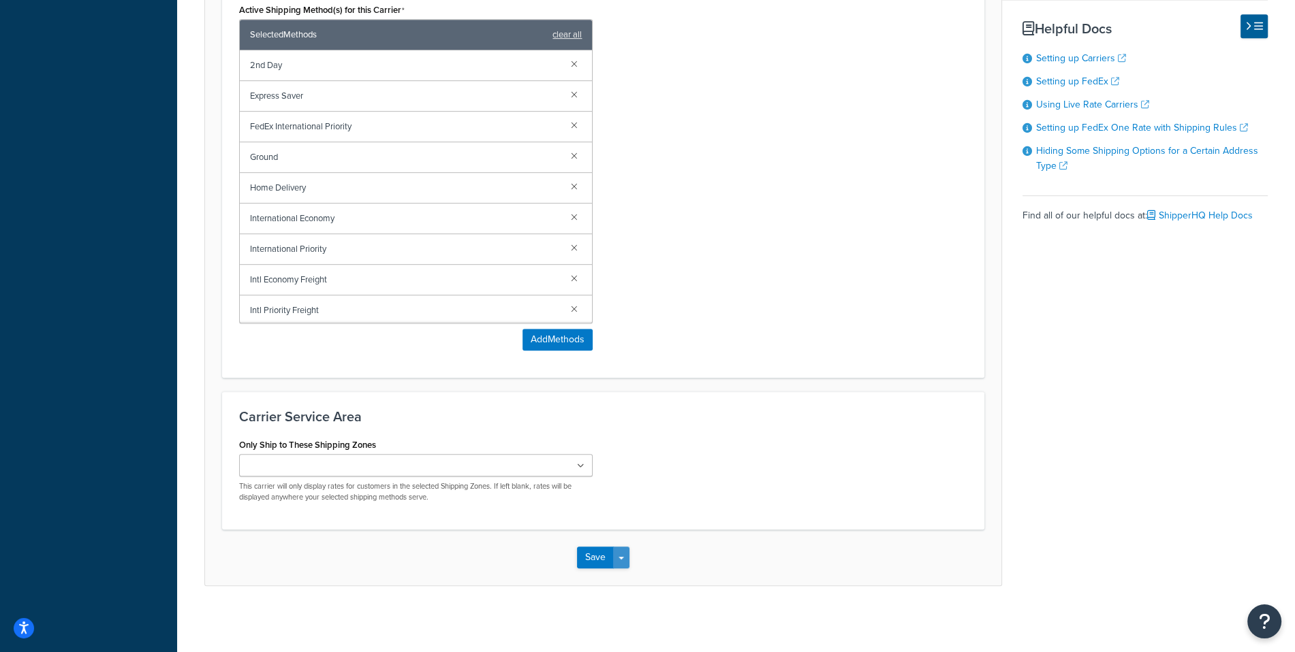
click at [623, 567] on button "Save Dropdown" at bounding box center [621, 558] width 16 height 22
click at [625, 582] on button "Save and Edit" at bounding box center [626, 583] width 99 height 29
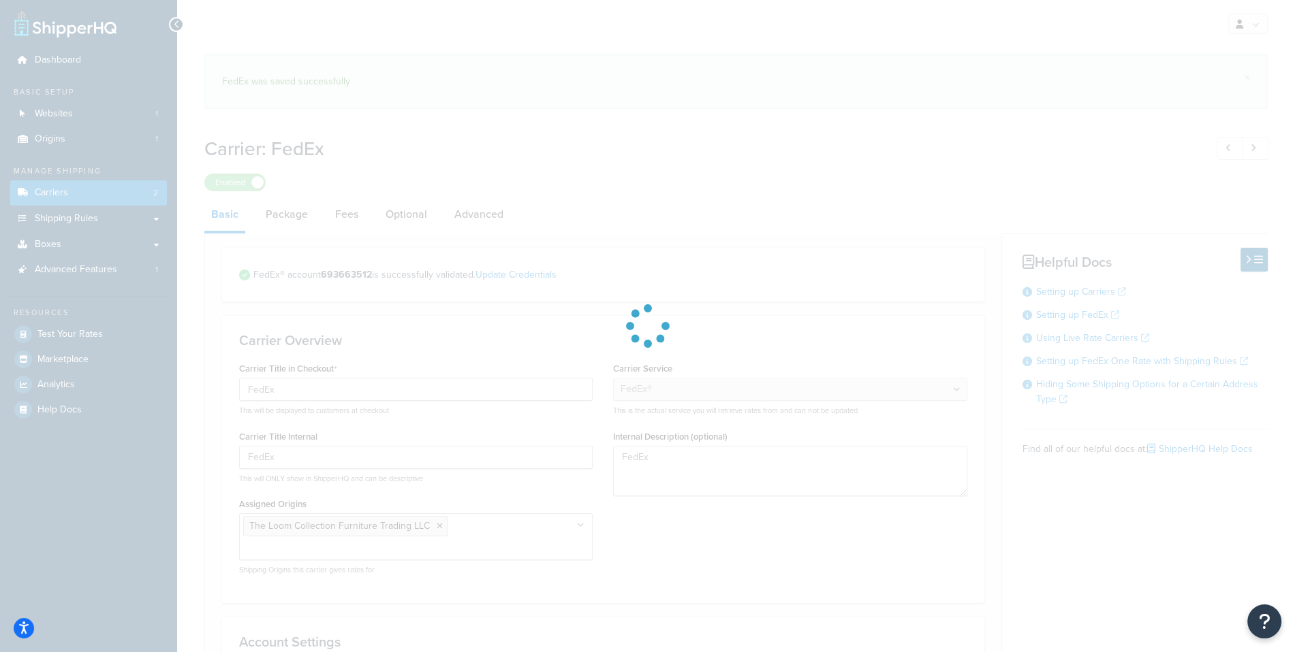
select select "fedEx"
select select "kg"
select select "CM"
select select "REGULAR_PICKUP"
select select "YOUR_PACKAGING"
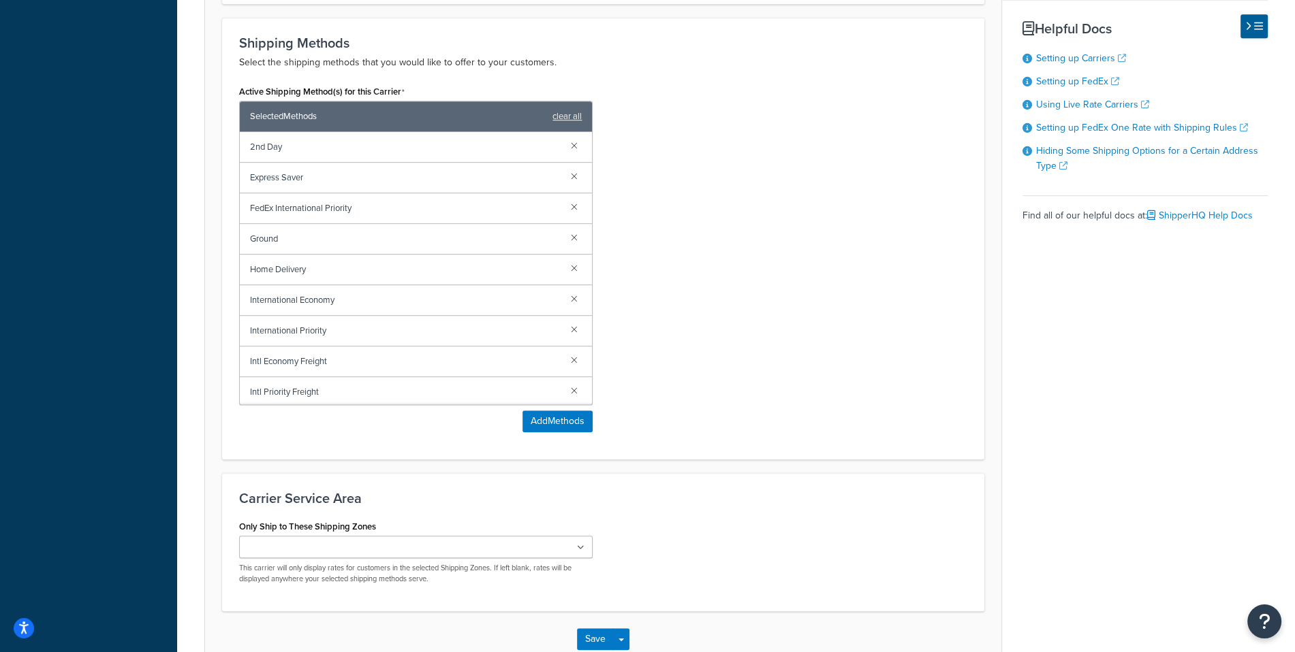
scroll to position [34, 0]
click at [462, 486] on div "Carrier Service Area Only Ship to These Shipping Zones US 48 US APO US US POBox…" at bounding box center [603, 542] width 762 height 138
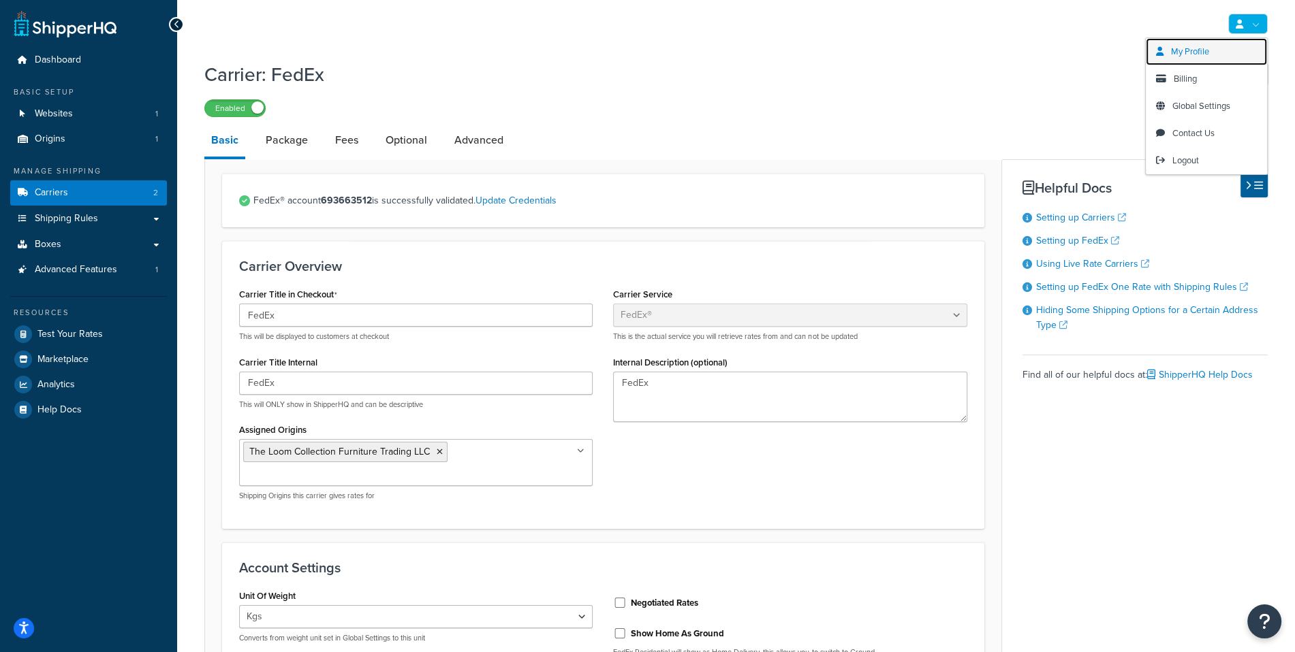
click at [1224, 54] on link "My Profile" at bounding box center [1206, 51] width 121 height 27
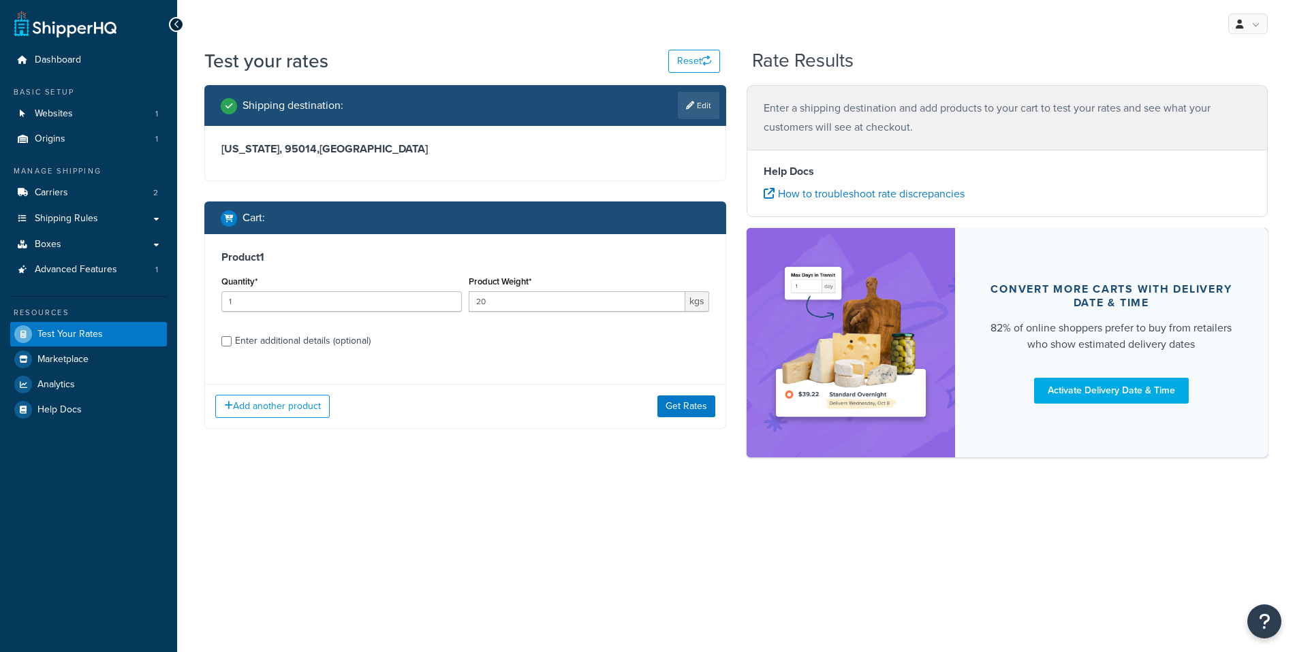
click at [691, 403] on button "Get Rates" at bounding box center [686, 407] width 58 height 22
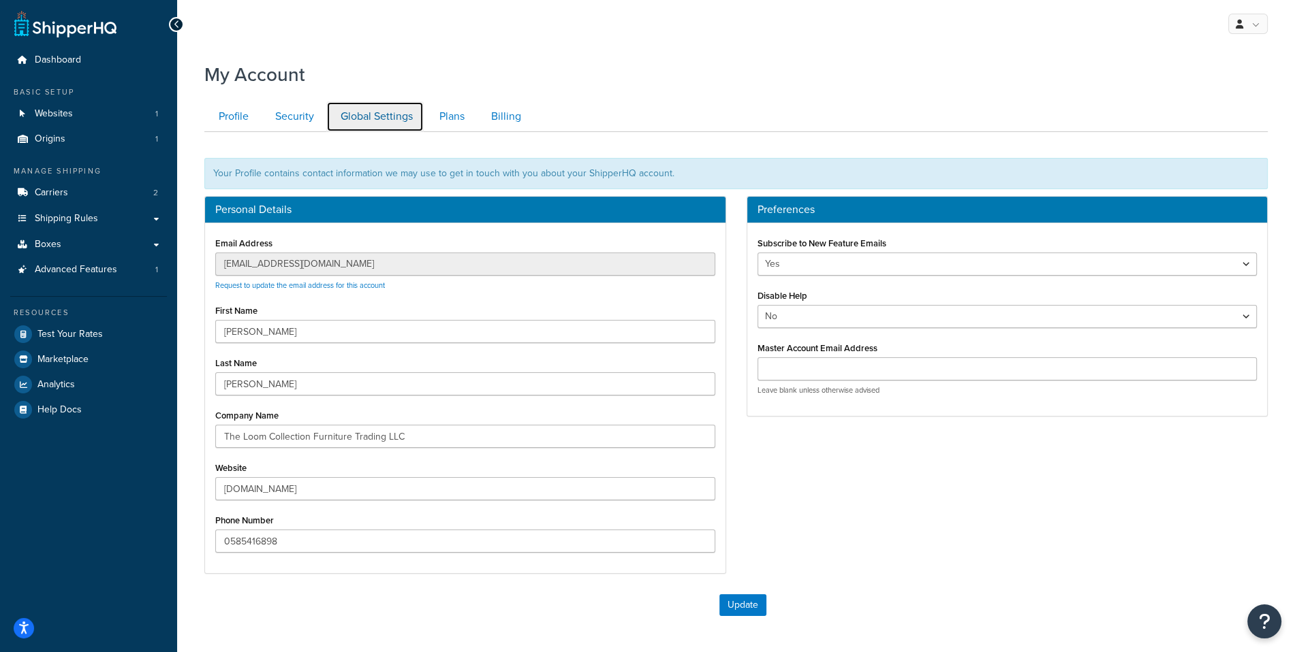
click at [383, 112] on link "Global Settings" at bounding box center [374, 116] width 97 height 31
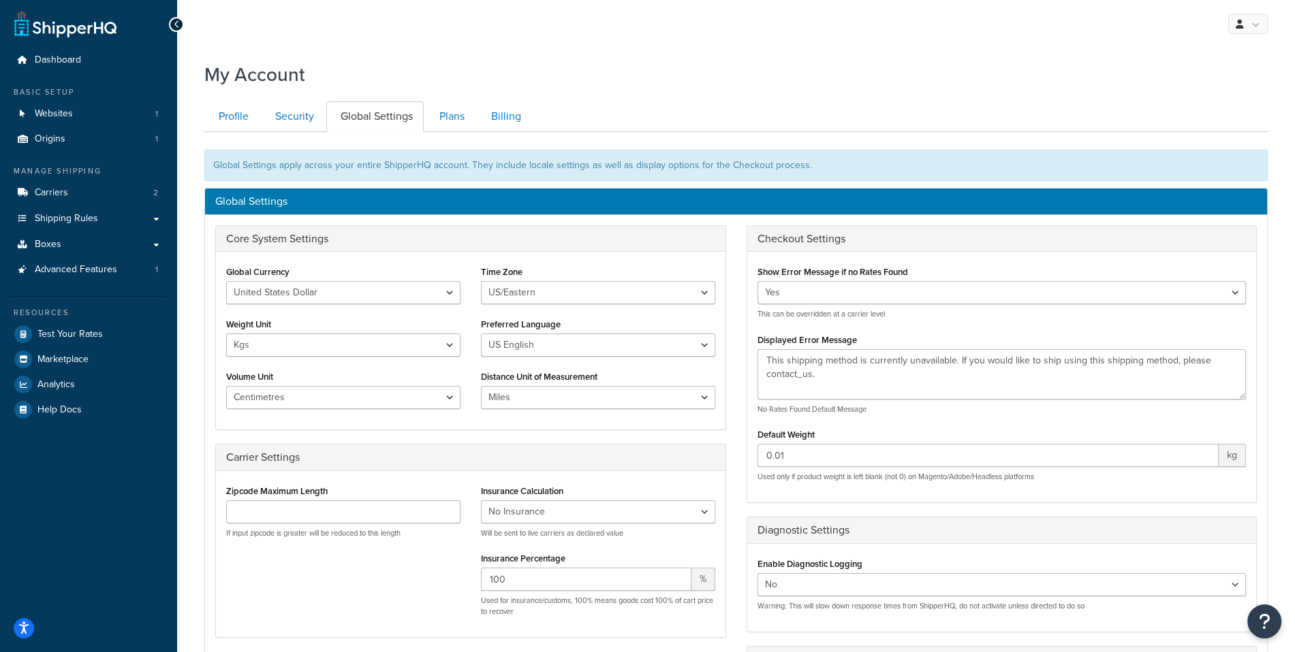
click at [908, 91] on div "My Account Contact Us Send Us A Message Contact Information Name * Email * Comp…" at bounding box center [736, 499] width 1118 height 890
click at [104, 199] on link "Carriers 2" at bounding box center [88, 192] width 157 height 25
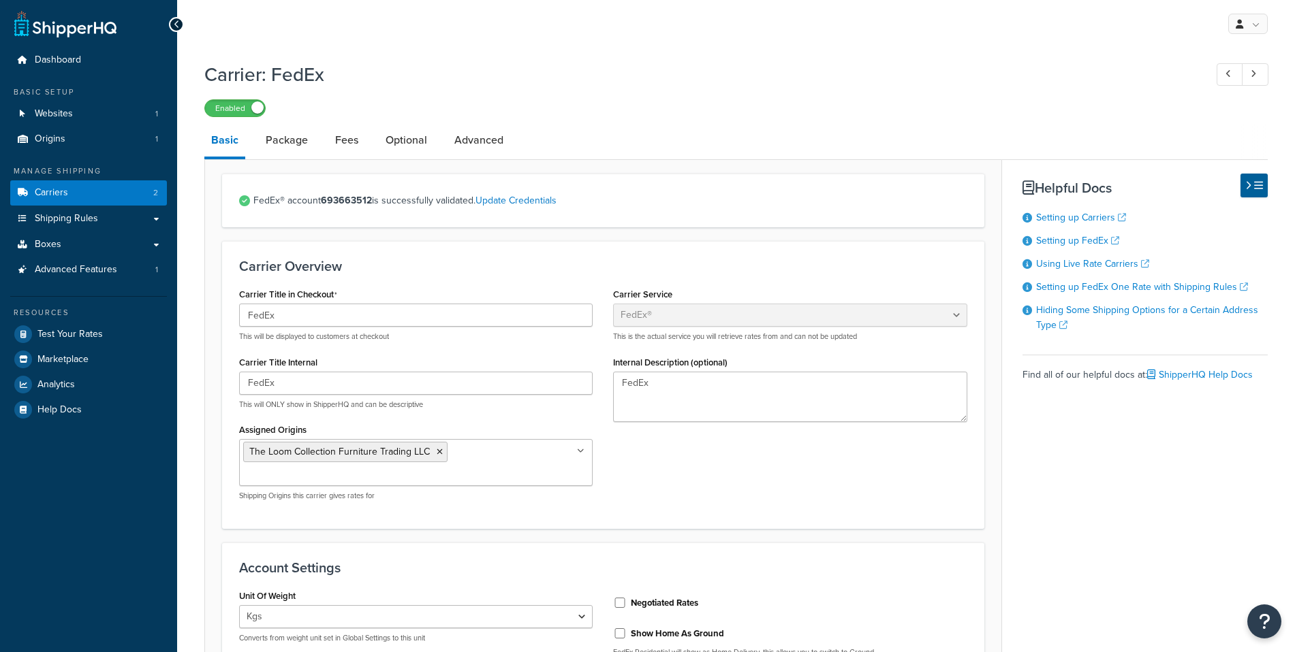
select select "fedEx"
select select "kg"
select select "CM"
select select "REGULAR_PICKUP"
select select "YOUR_PACKAGING"
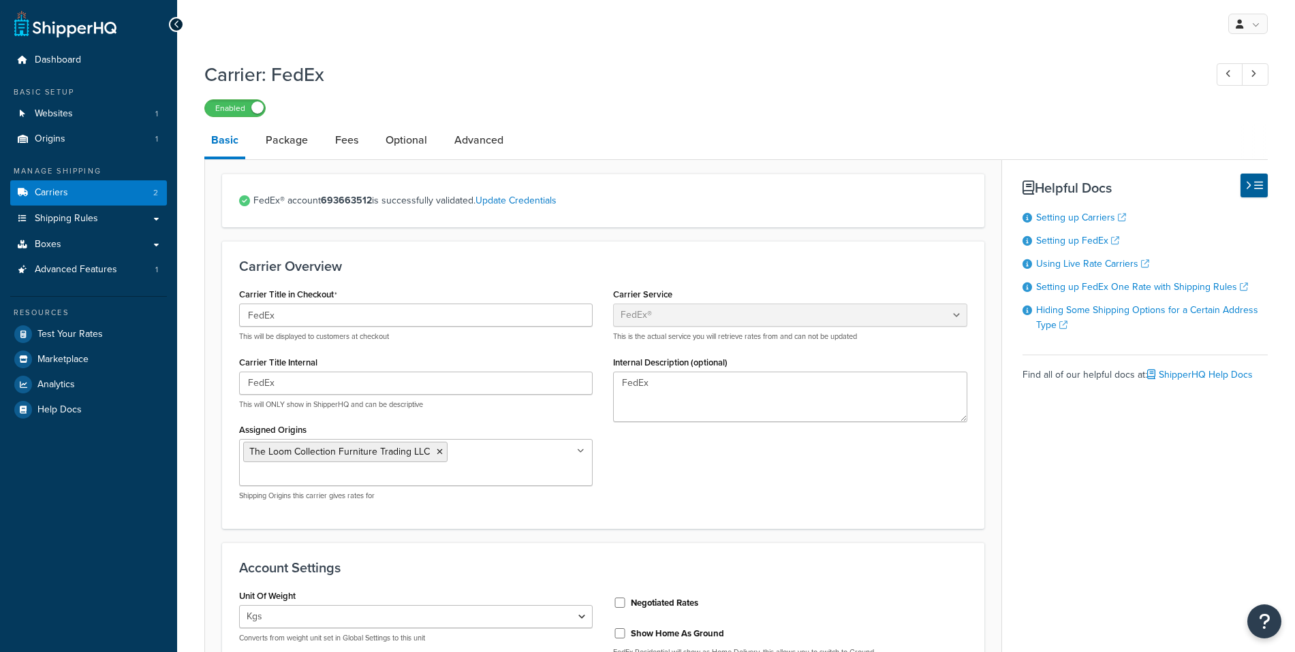
scroll to position [806, 0]
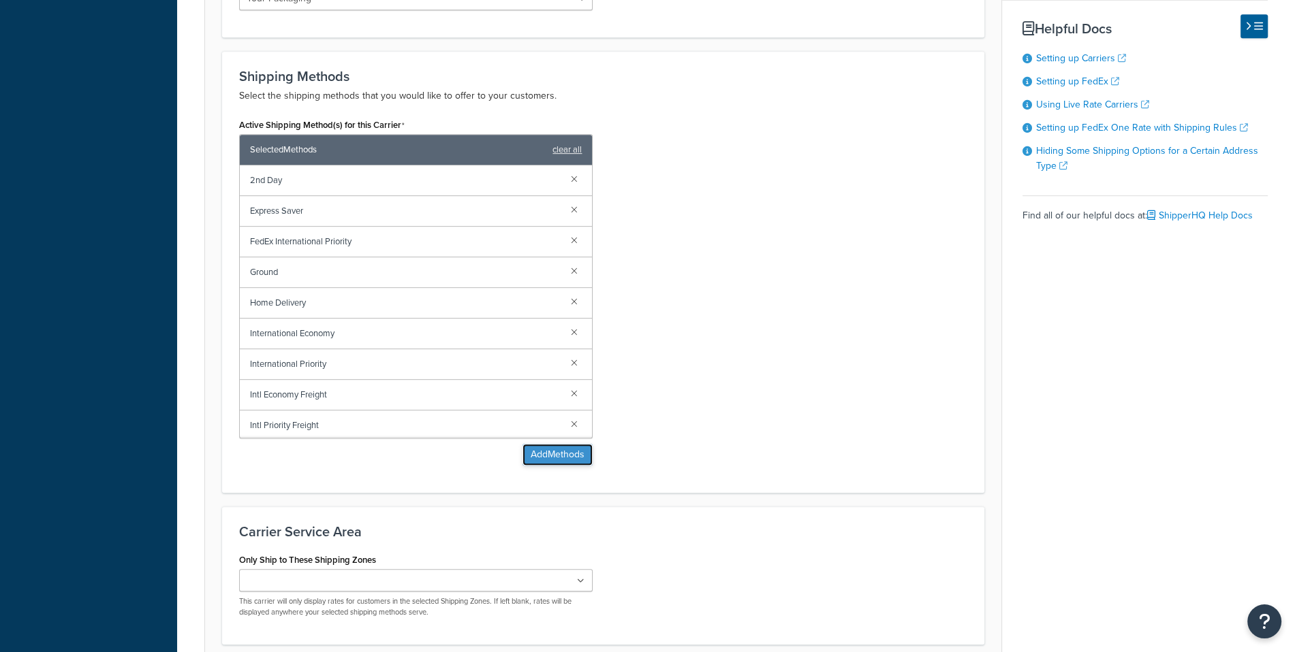
click at [561, 456] on button "Add Methods" at bounding box center [557, 455] width 70 height 22
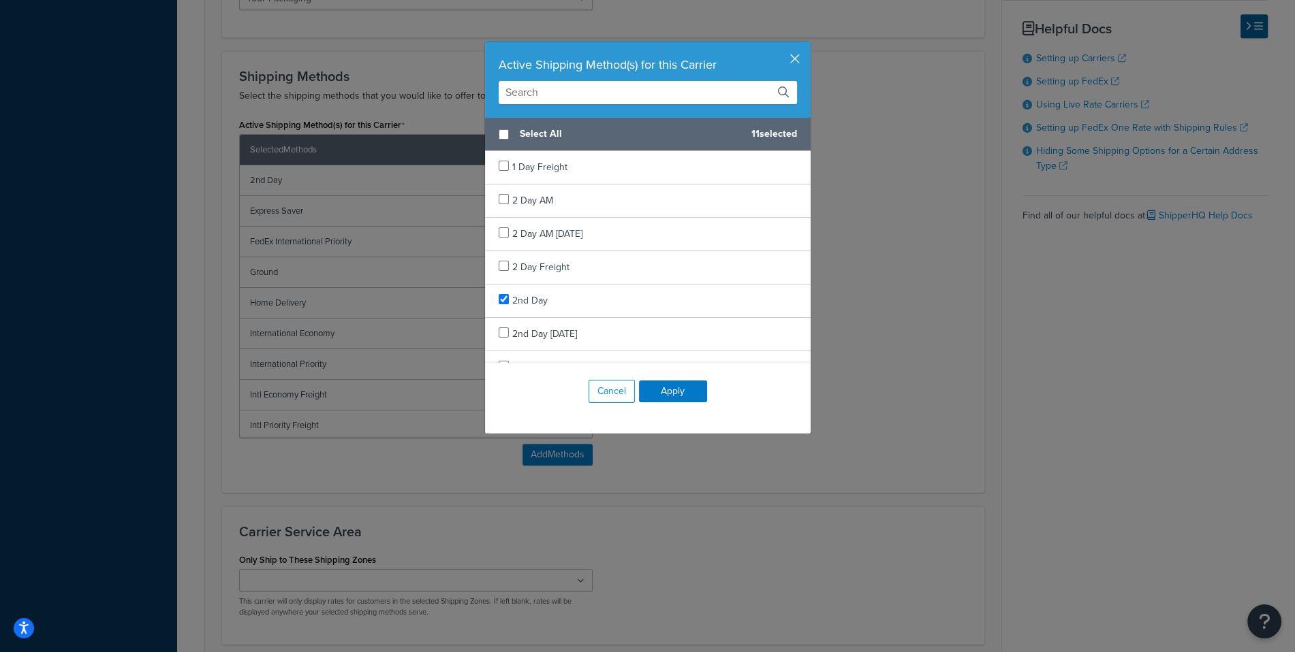
click at [604, 87] on input "text" at bounding box center [648, 92] width 298 height 23
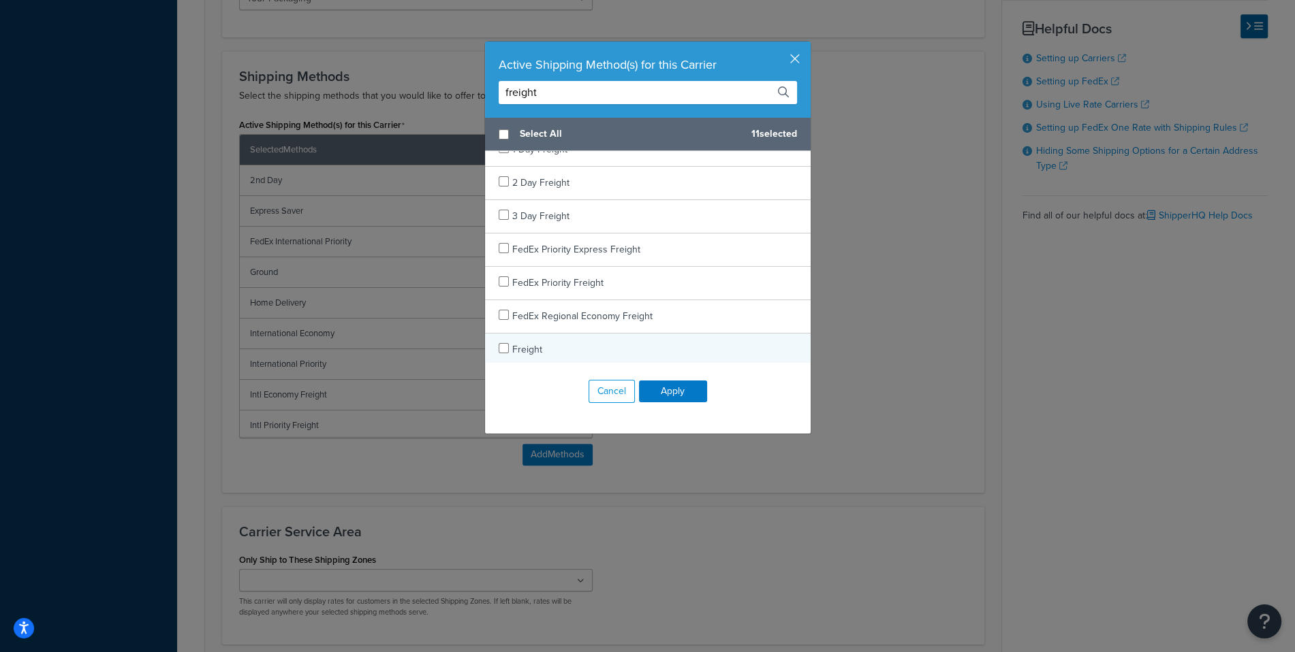
scroll to position [0, 0]
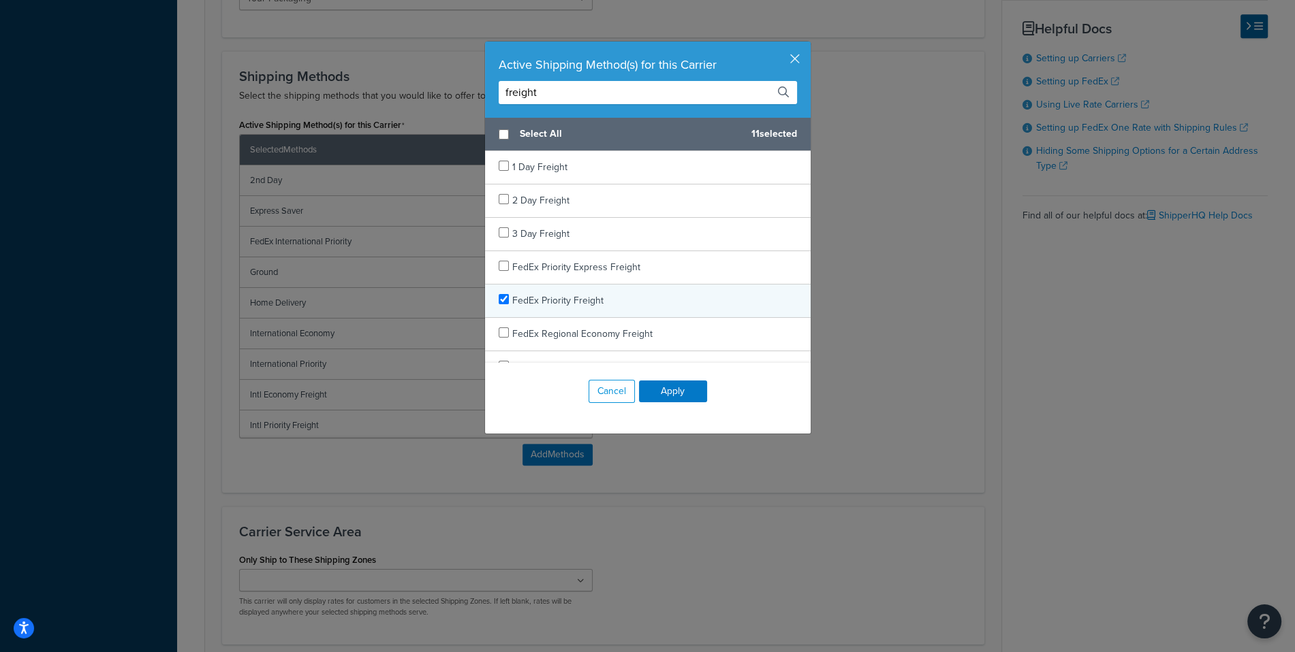
type input "freight"
checkbox input "true"
click at [618, 296] on div "FedEx Priority Freight" at bounding box center [648, 301] width 326 height 33
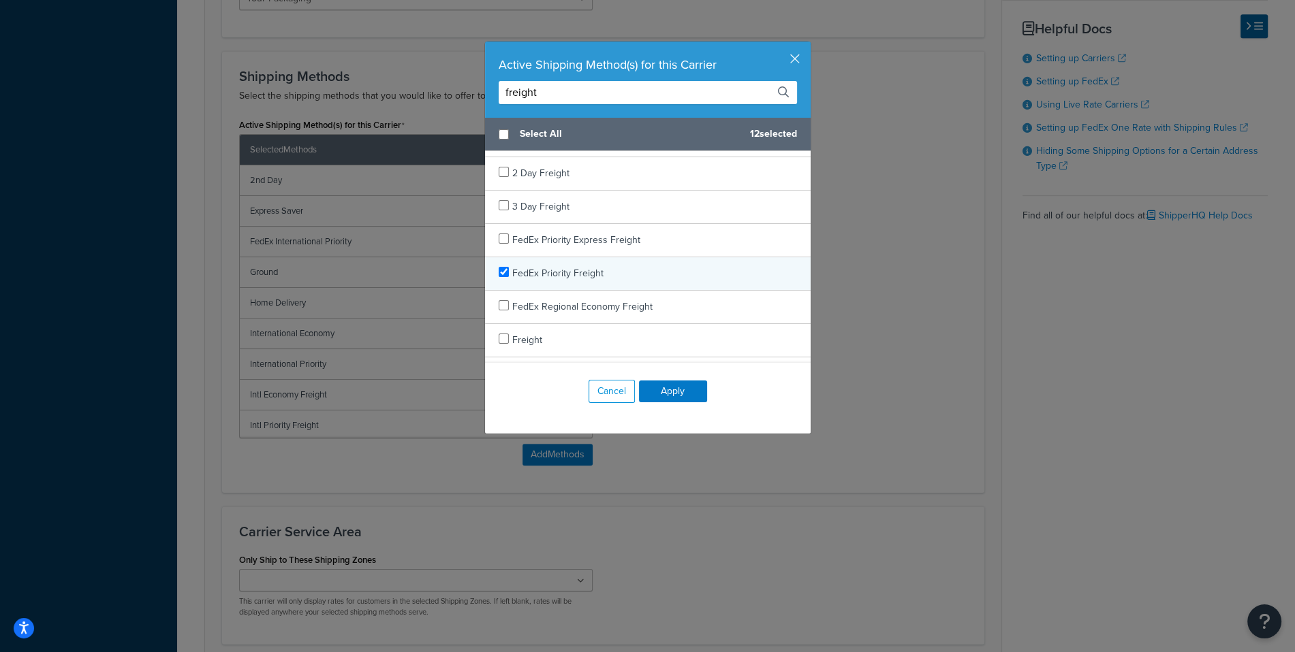
scroll to position [40, 0]
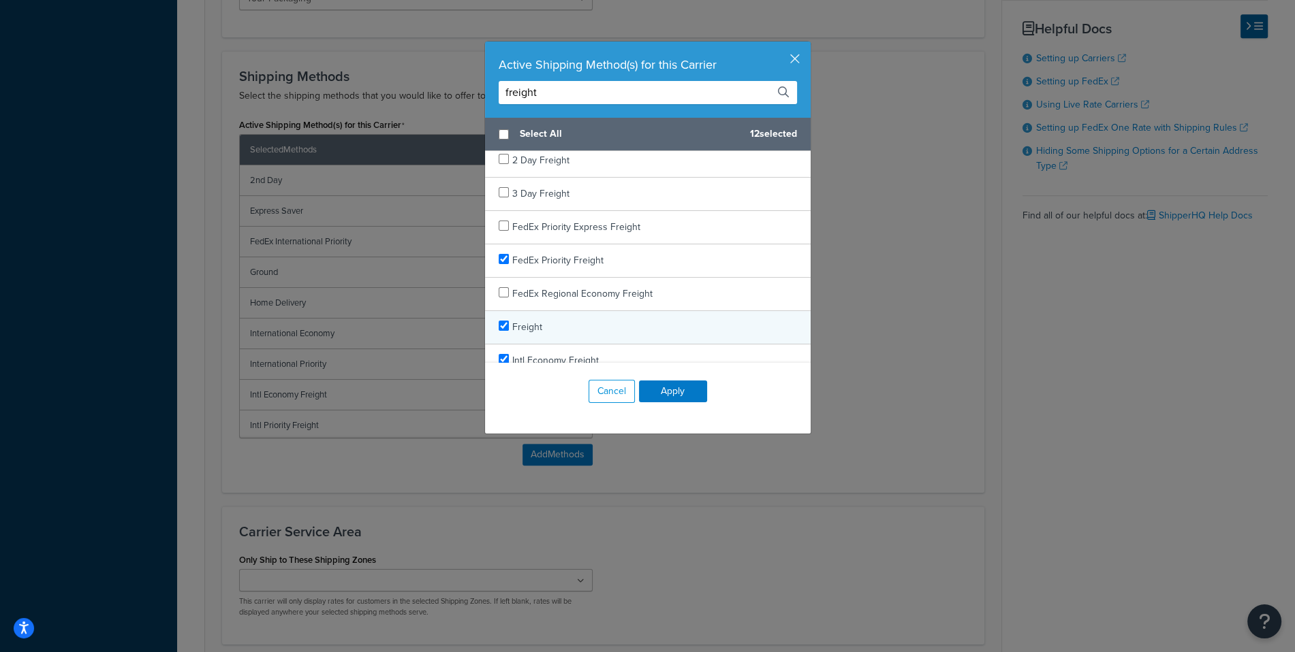
checkbox input "true"
click at [601, 315] on div "Freight" at bounding box center [648, 327] width 326 height 33
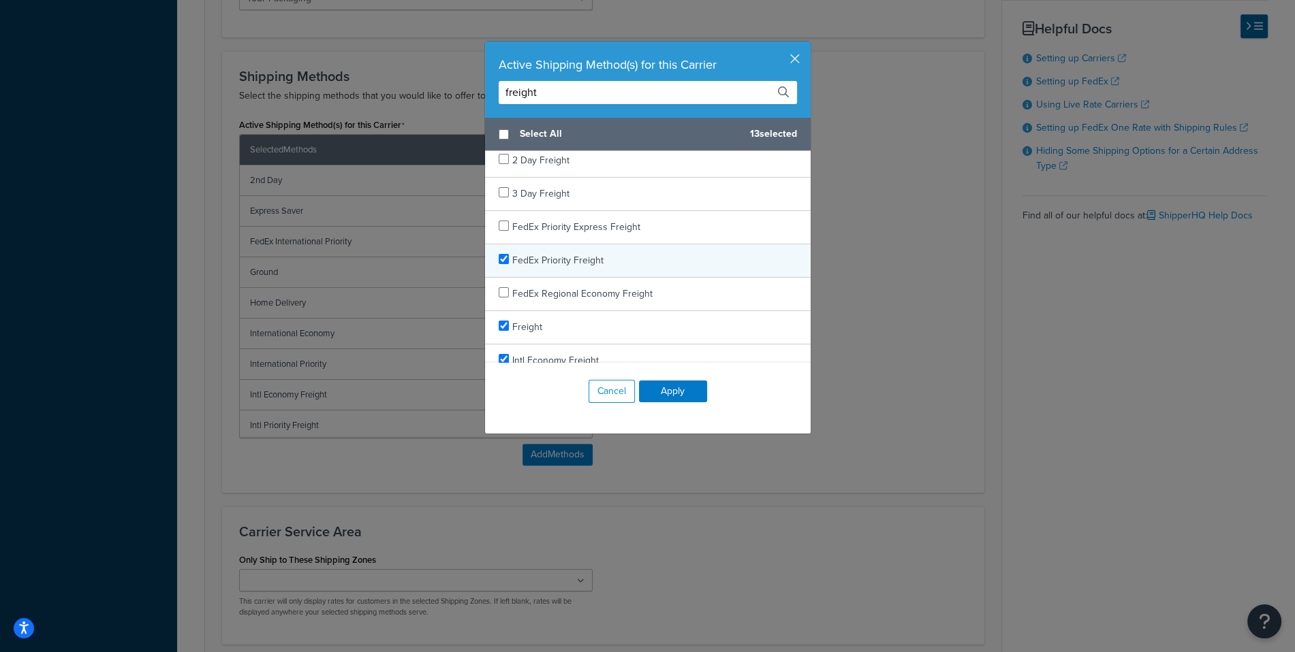
scroll to position [0, 0]
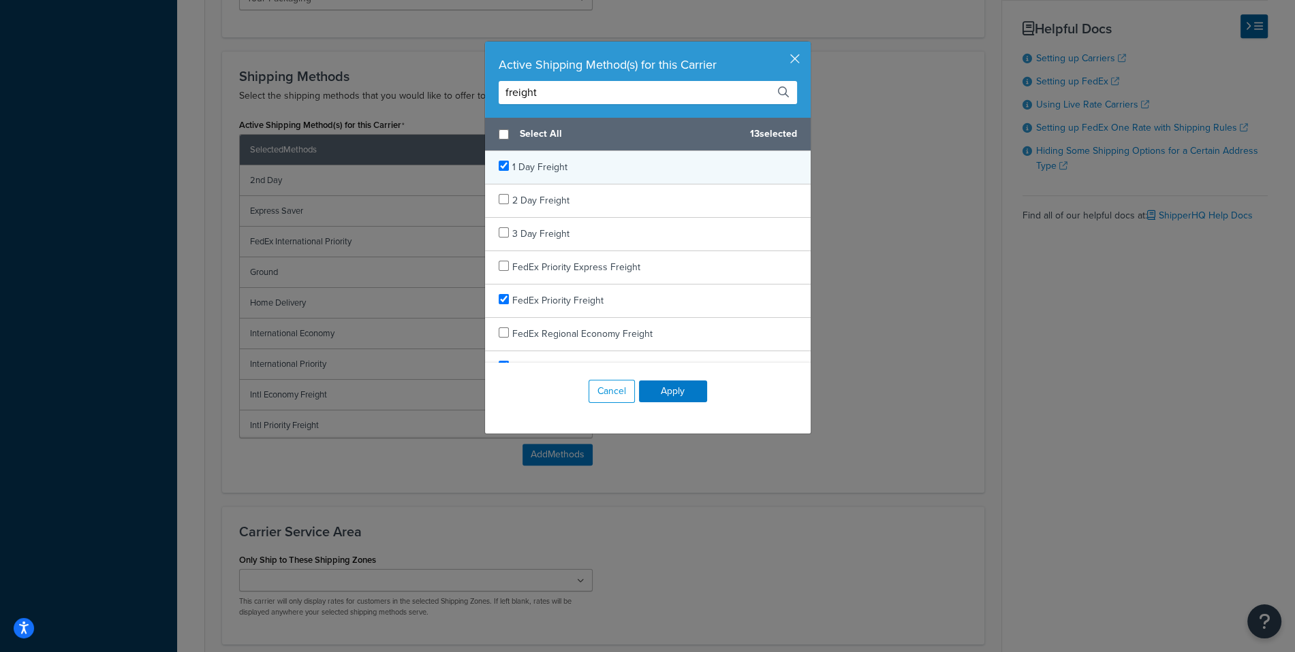
checkbox input "true"
click at [586, 168] on div "1 Day Freight" at bounding box center [648, 167] width 326 height 33
click at [687, 394] on button "Apply" at bounding box center [673, 392] width 68 height 22
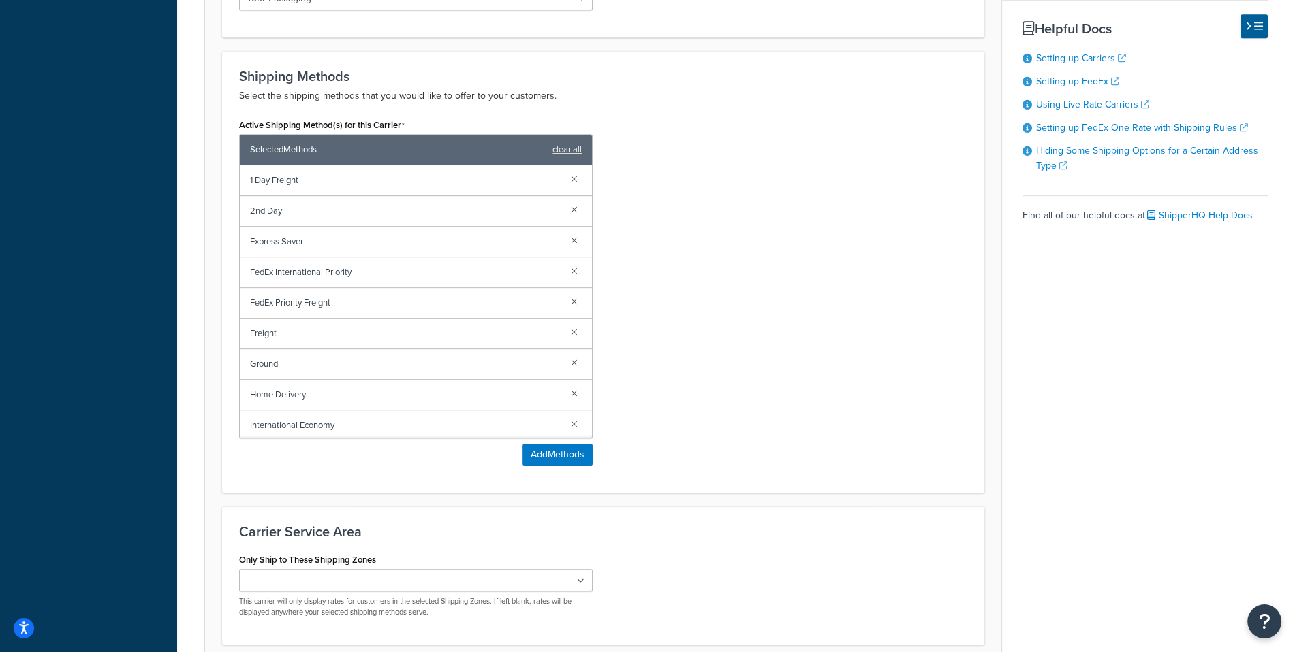
scroll to position [921, 0]
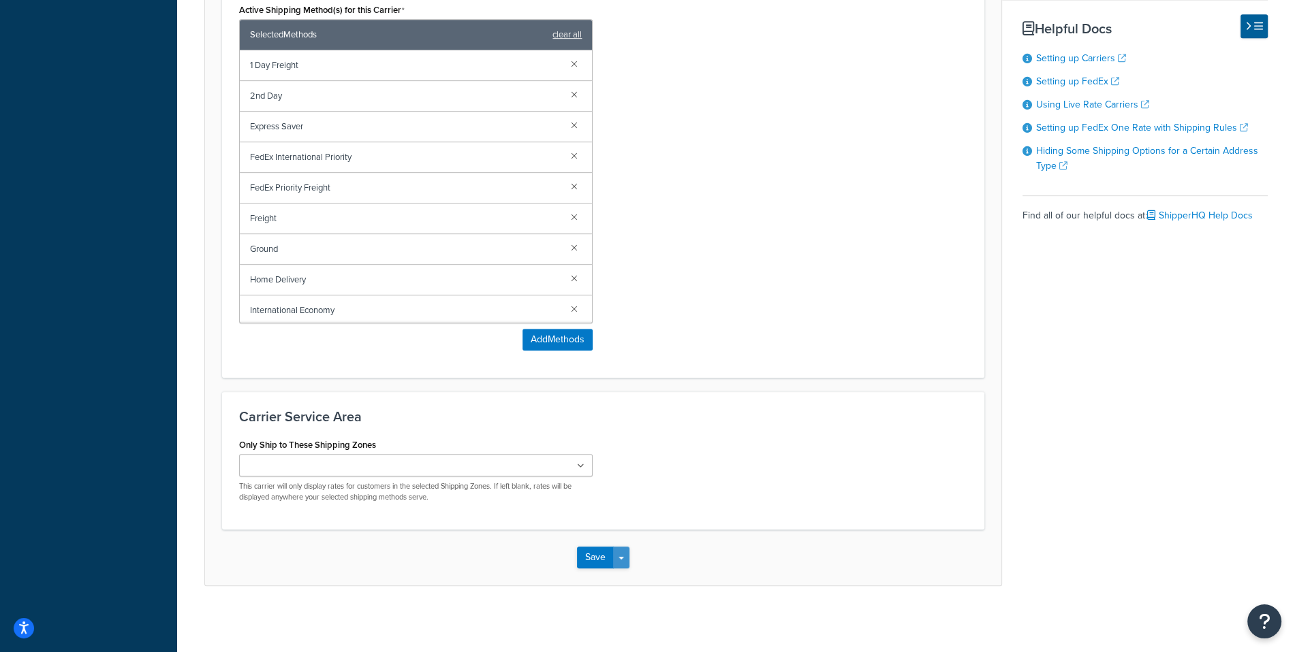
click at [627, 566] on button "Save Dropdown" at bounding box center [621, 558] width 16 height 22
click at [631, 581] on button "Save and Edit" at bounding box center [626, 583] width 99 height 29
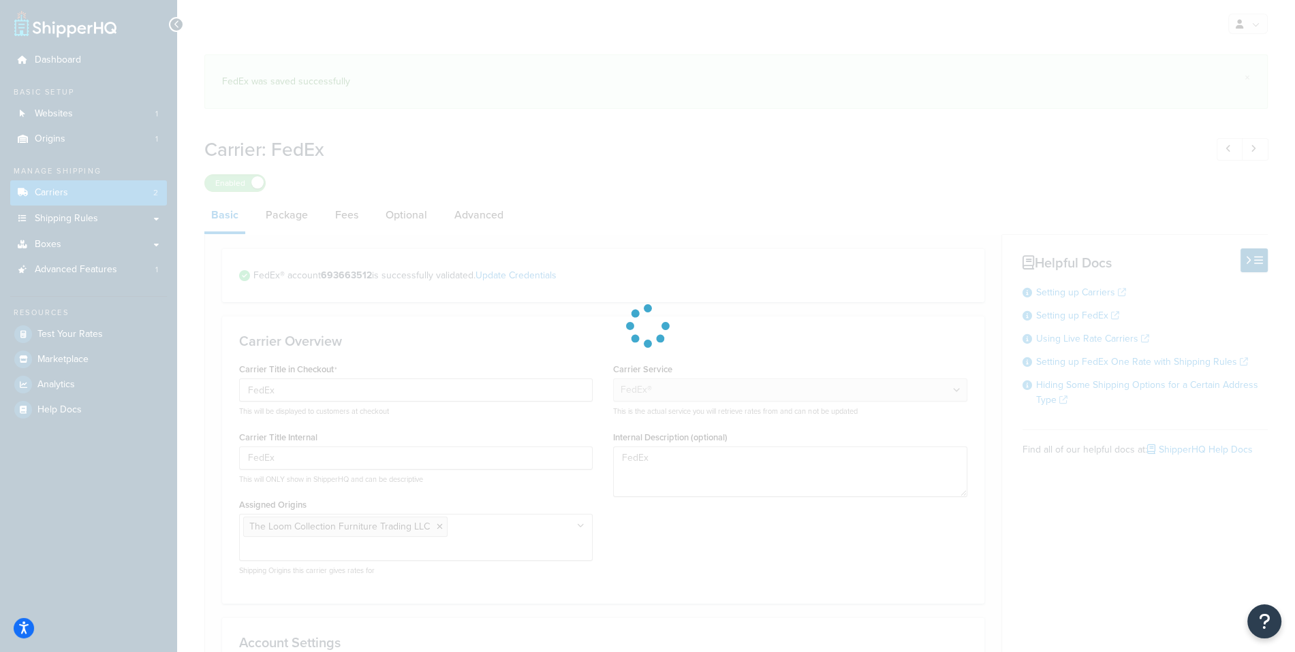
select select "fedEx"
select select "kg"
select select "CM"
select select "REGULAR_PICKUP"
select select "YOUR_PACKAGING"
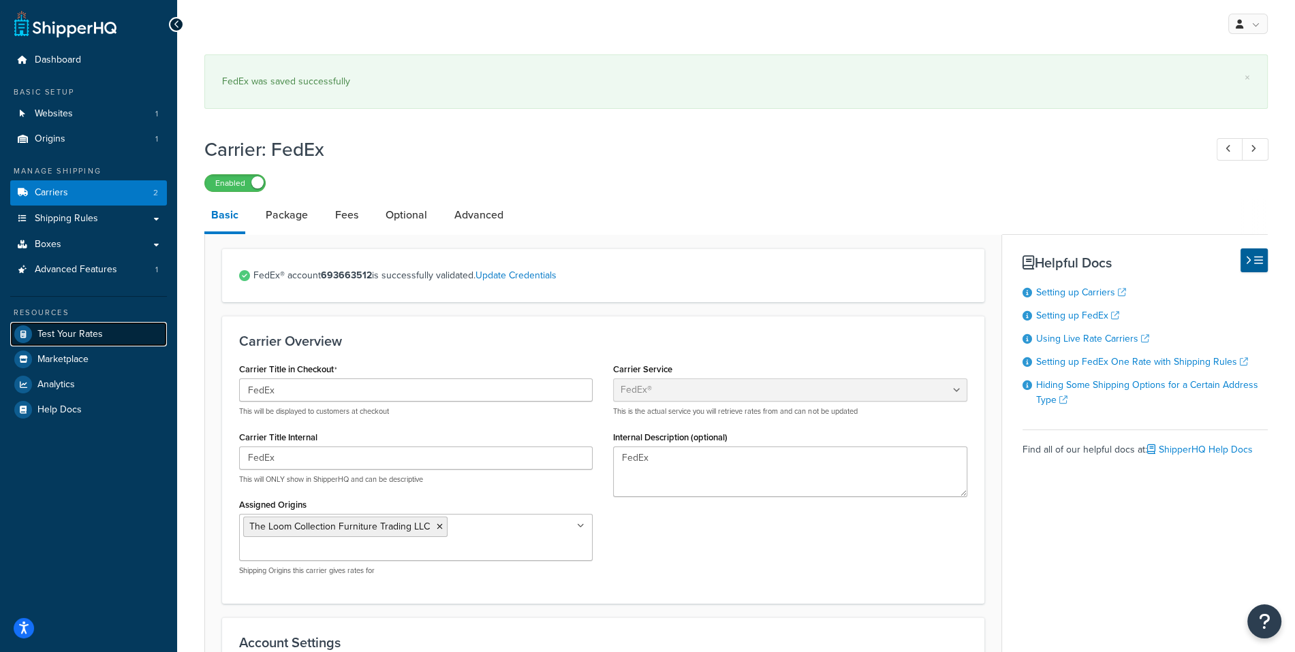
click at [72, 336] on span "Test Your Rates" at bounding box center [69, 335] width 65 height 12
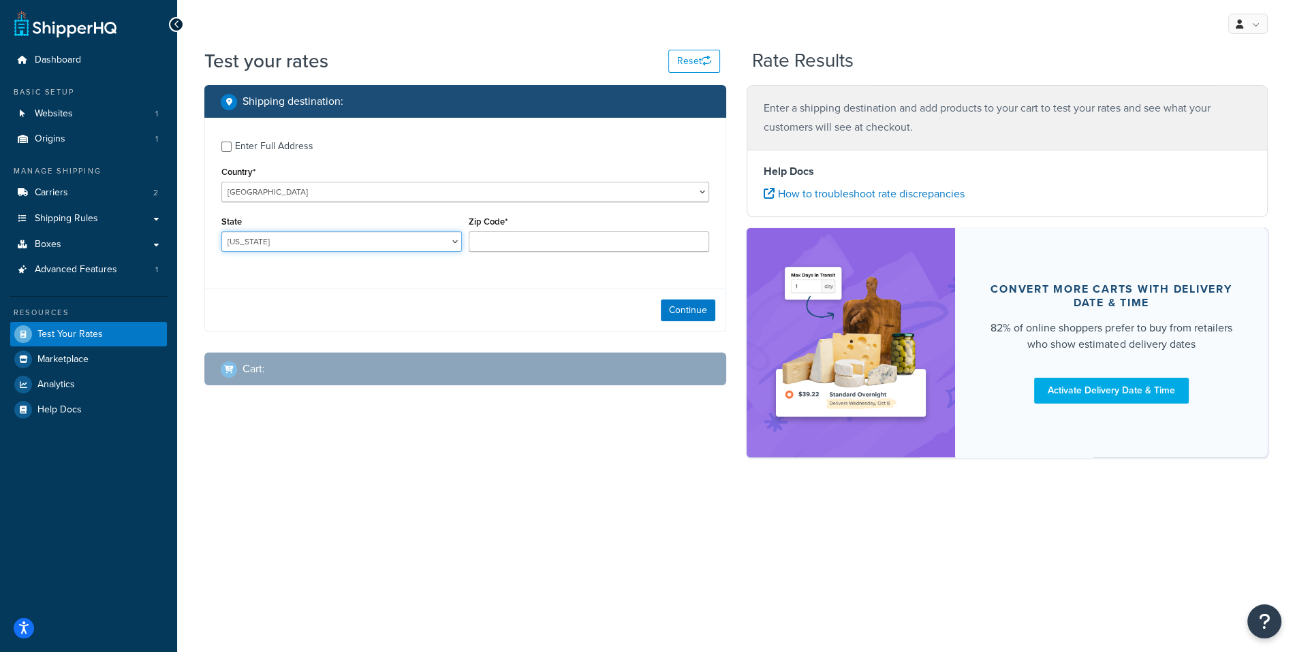
click at [221, 232] on select "Alabama Alaska American Samoa Arizona Arkansas Armed Forces Americas Armed Forc…" at bounding box center [341, 242] width 240 height 20
select select "TX"
click at [535, 238] on input "Zip Code*" at bounding box center [589, 242] width 240 height 20
type input "78251"
click at [684, 309] on button "Continue" at bounding box center [688, 311] width 54 height 22
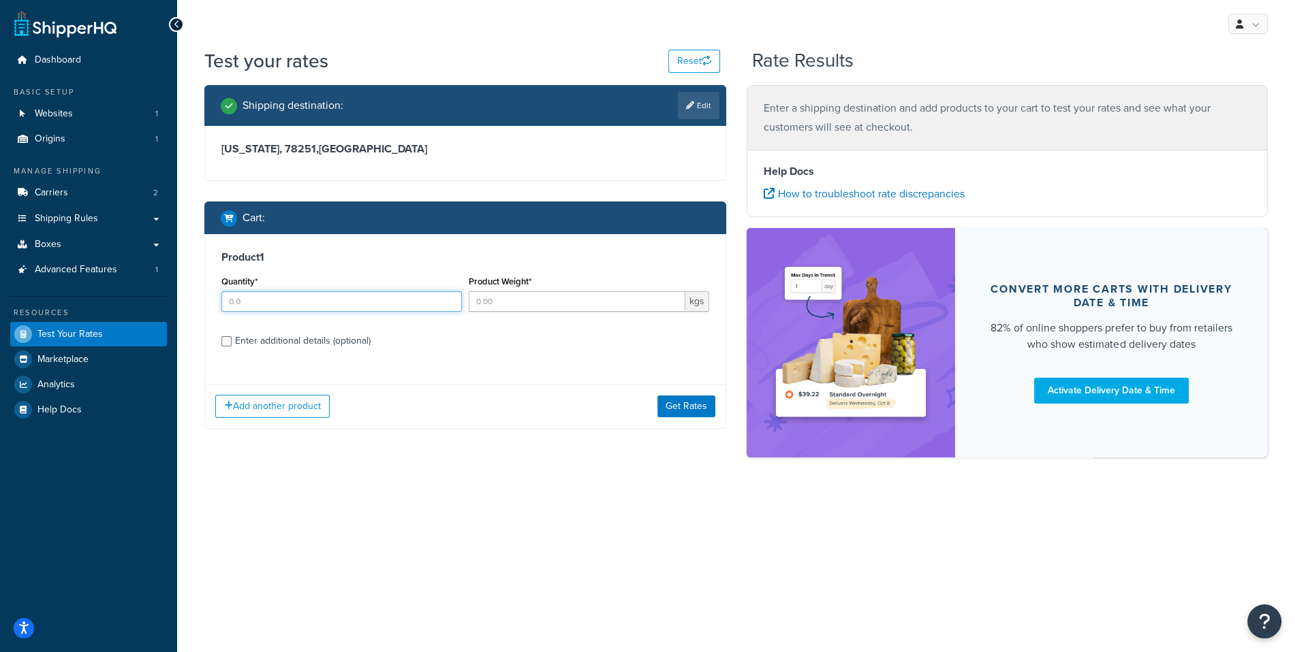
click at [381, 298] on input "Quantity*" at bounding box center [341, 302] width 240 height 20
type input "1"
type input "20"
click at [328, 350] on div "Enter additional details (optional)" at bounding box center [303, 341] width 136 height 19
click at [232, 347] on input "Enter additional details (optional)" at bounding box center [226, 341] width 10 height 10
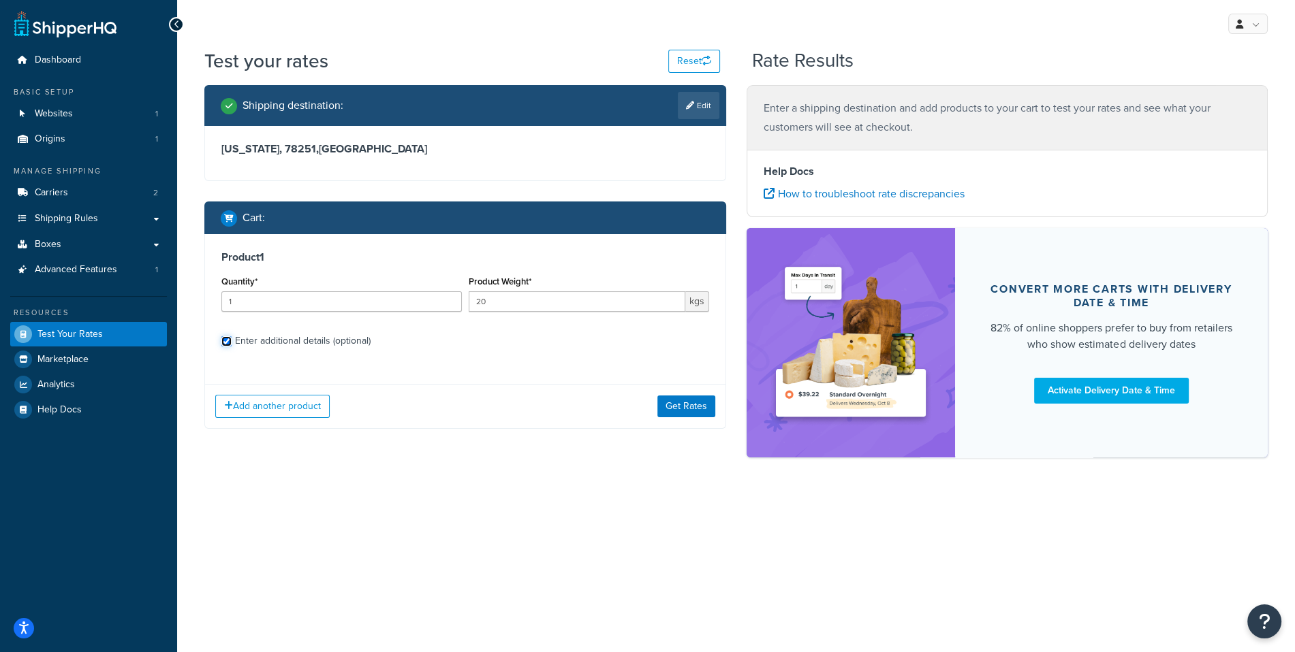
checkbox input "true"
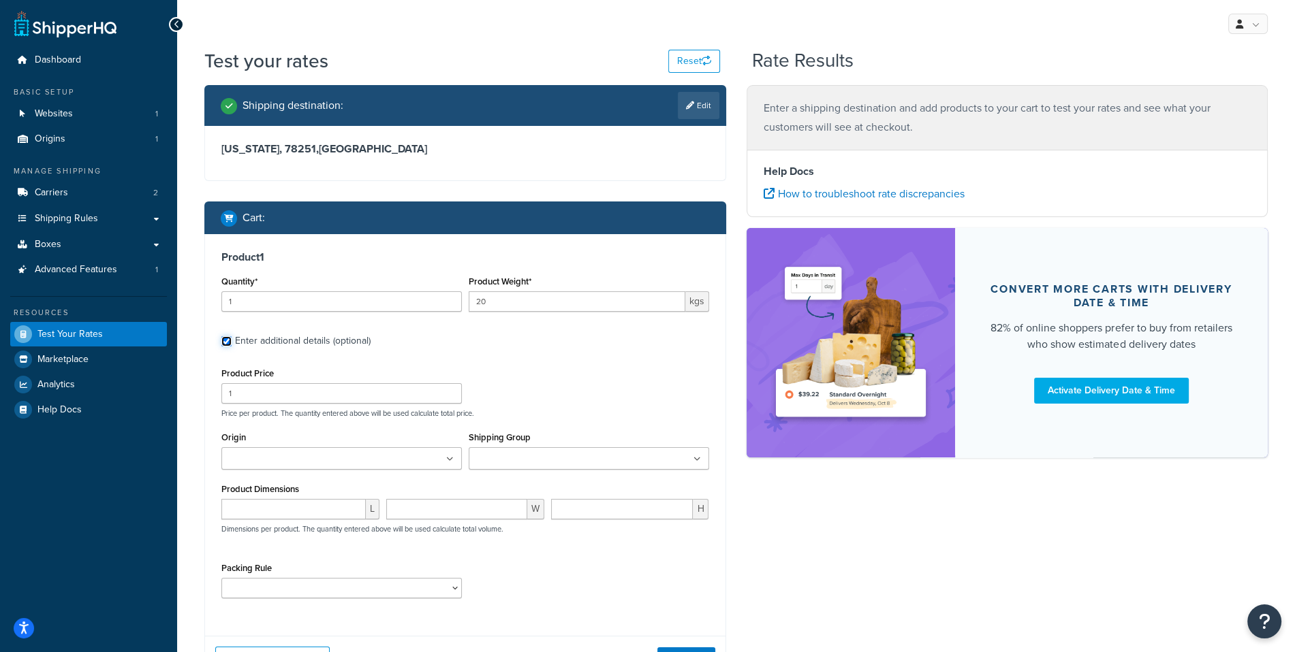
scroll to position [25, 0]
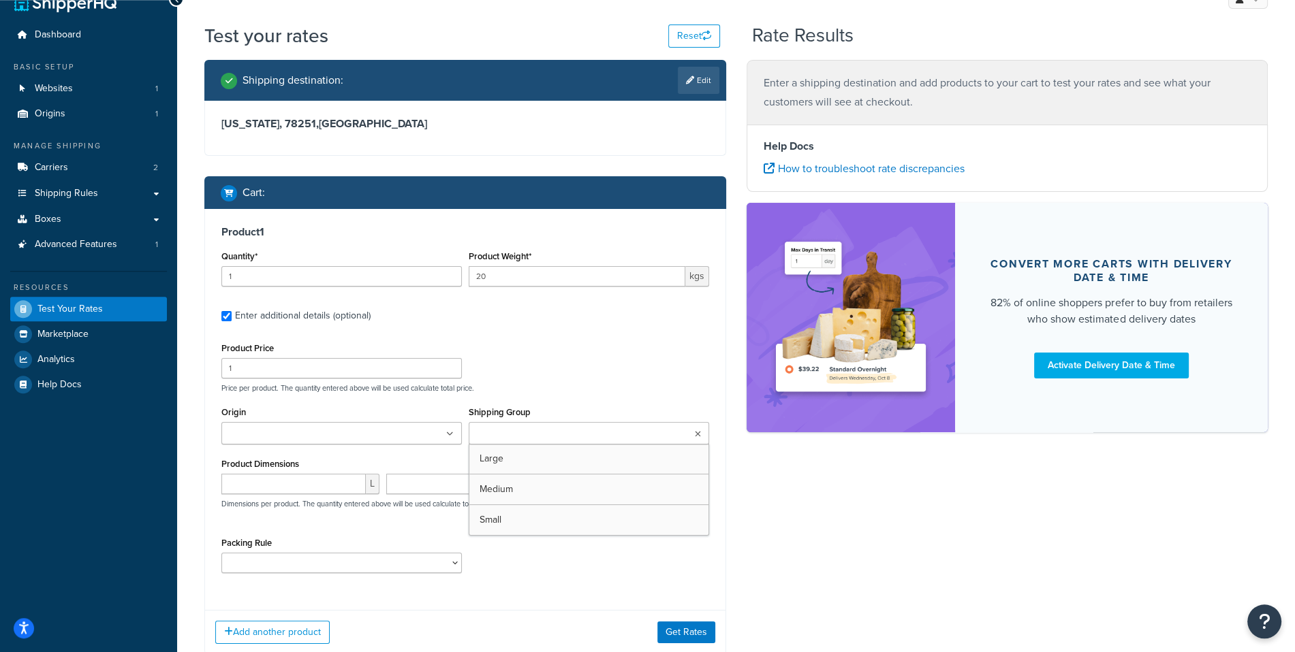
click at [524, 442] on input "Shipping Group" at bounding box center [533, 434] width 121 height 15
click at [535, 371] on div "Product Price 1 Price per product. The quantity entered above will be used calc…" at bounding box center [465, 366] width 494 height 54
click at [378, 533] on div "Product Price 1 Price per product. The quantity entered above will be used calc…" at bounding box center [465, 461] width 488 height 245
click option at bounding box center [0, 0] width 0 height 0
select select "87716"
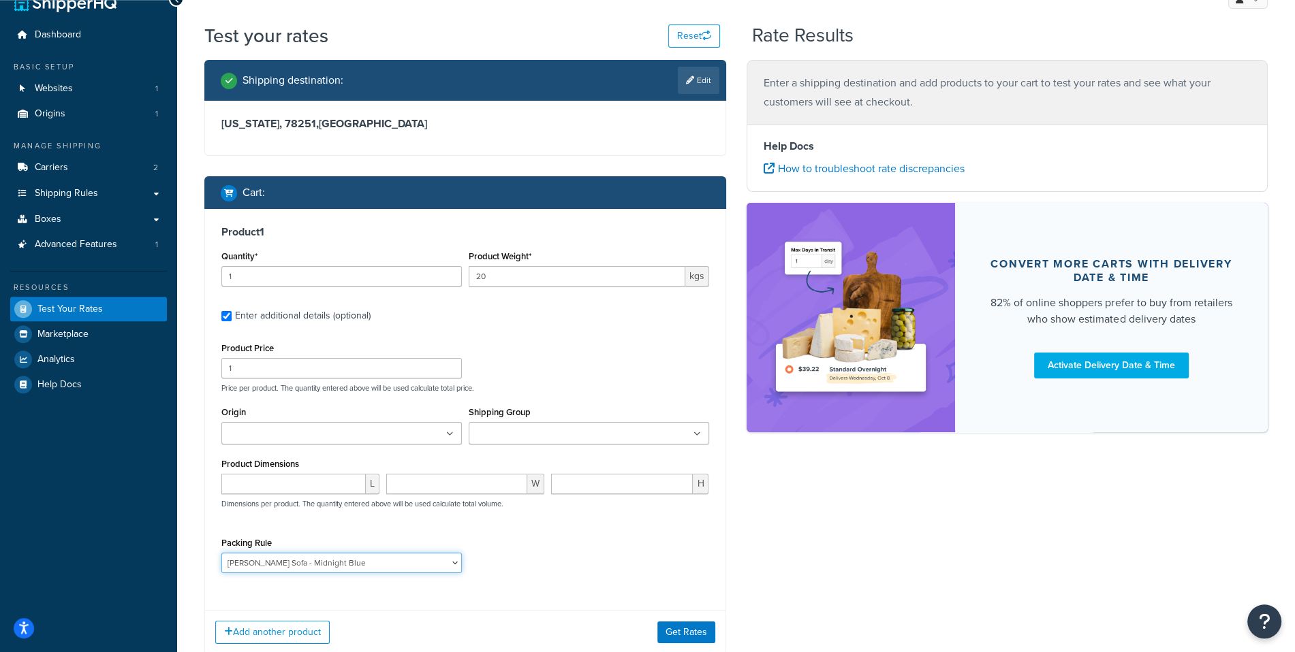
click option "Amelia Corner Sofa - Midnight Blue" at bounding box center [0, 0] width 0 height 0
click at [559, 566] on div "Packing Rule Amelia Corner Sofa - Midnight Blue" at bounding box center [465, 559] width 494 height 50
click at [694, 622] on div "Add another product Get Rates" at bounding box center [465, 632] width 520 height 44
click at [682, 638] on button "Get Rates" at bounding box center [686, 633] width 58 height 22
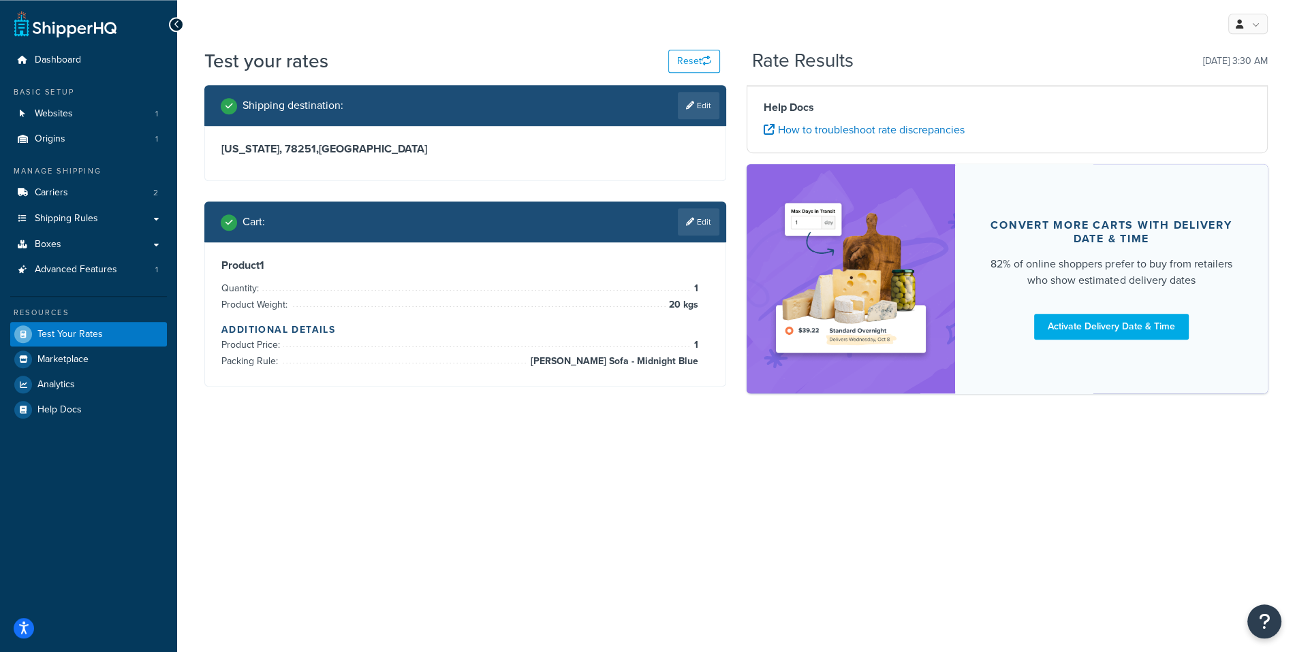
scroll to position [0, 0]
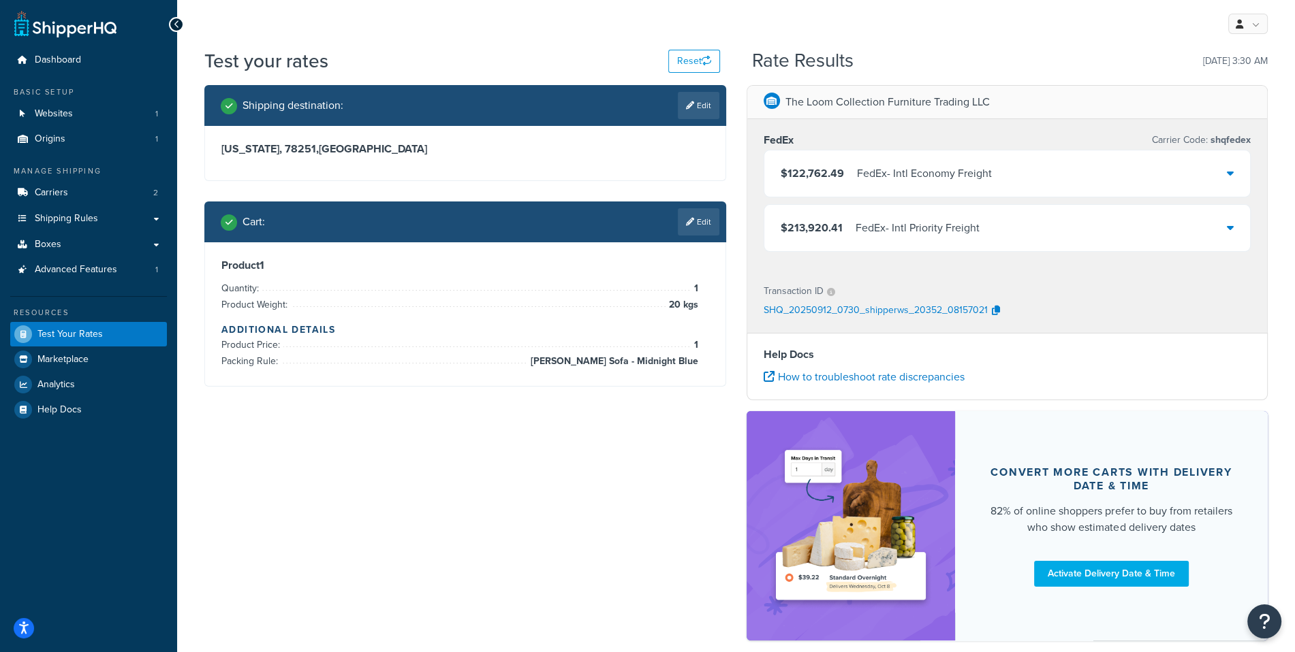
click at [1062, 360] on h4 "Help Docs" at bounding box center [1008, 355] width 488 height 16
click at [706, 103] on link "Edit" at bounding box center [699, 105] width 42 height 27
select select "TX"
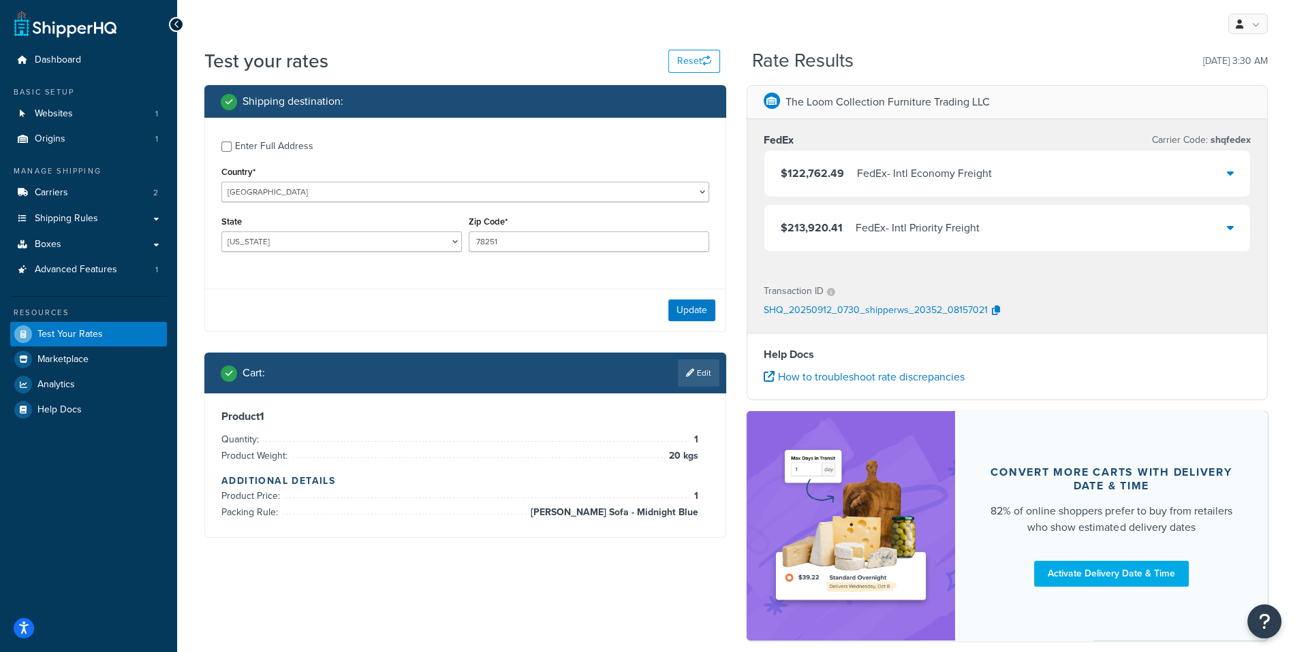
click at [383, 208] on div "Enter Full Address Country* United States United Kingdom Afghanistan Åland Isla…" at bounding box center [465, 198] width 520 height 161
click at [221, 182] on select "United States United Kingdom Afghanistan Åland Islands Albania Algeria American…" at bounding box center [465, 192] width 488 height 20
select select "AE"
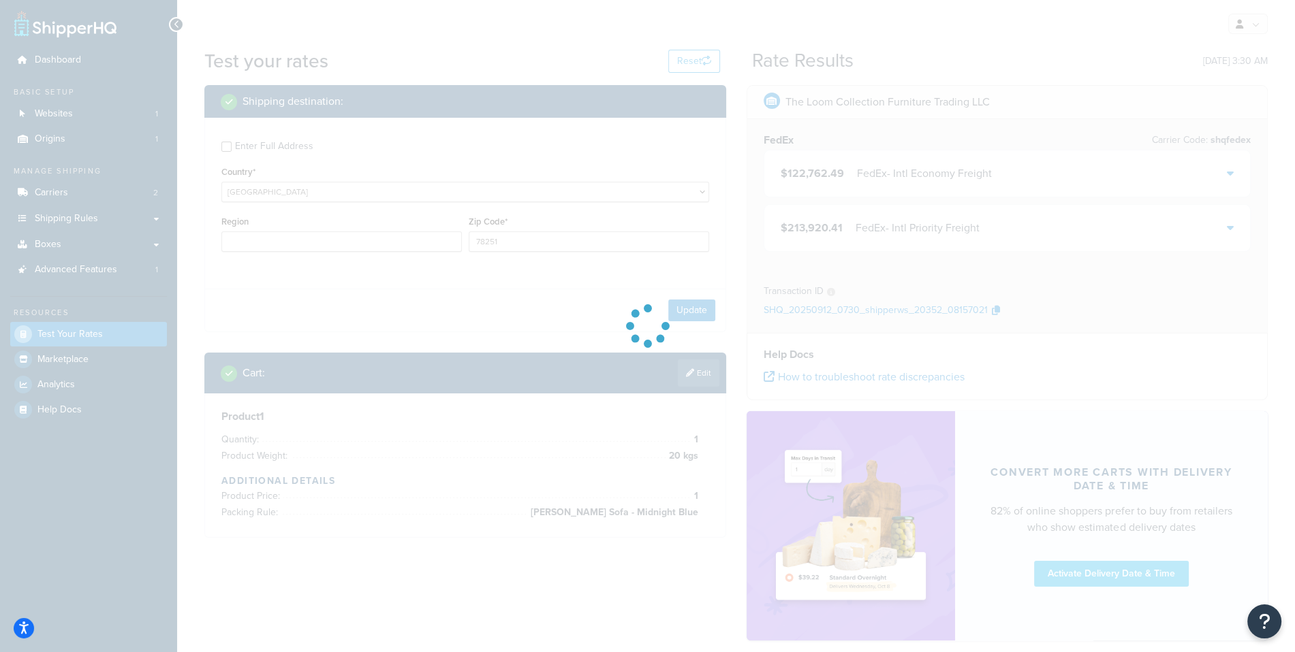
type input "TX"
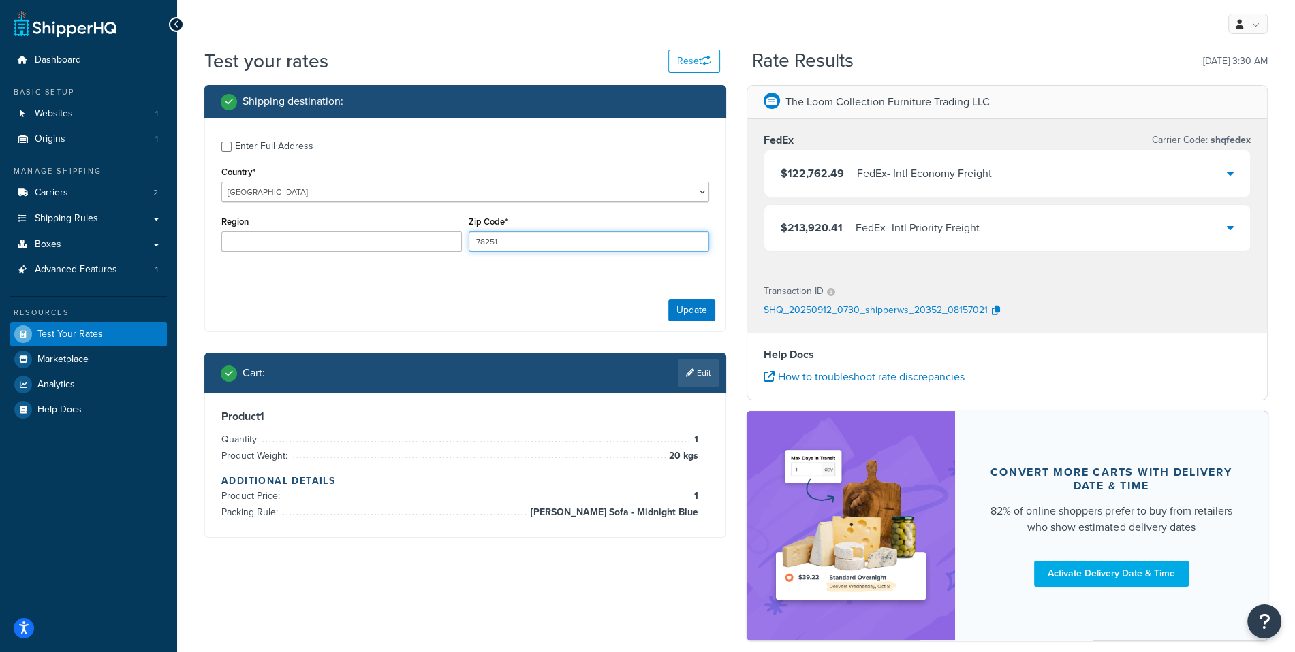
click at [504, 240] on input "78251" at bounding box center [589, 242] width 240 height 20
type input "00000"
click at [681, 304] on button "Update" at bounding box center [691, 311] width 47 height 22
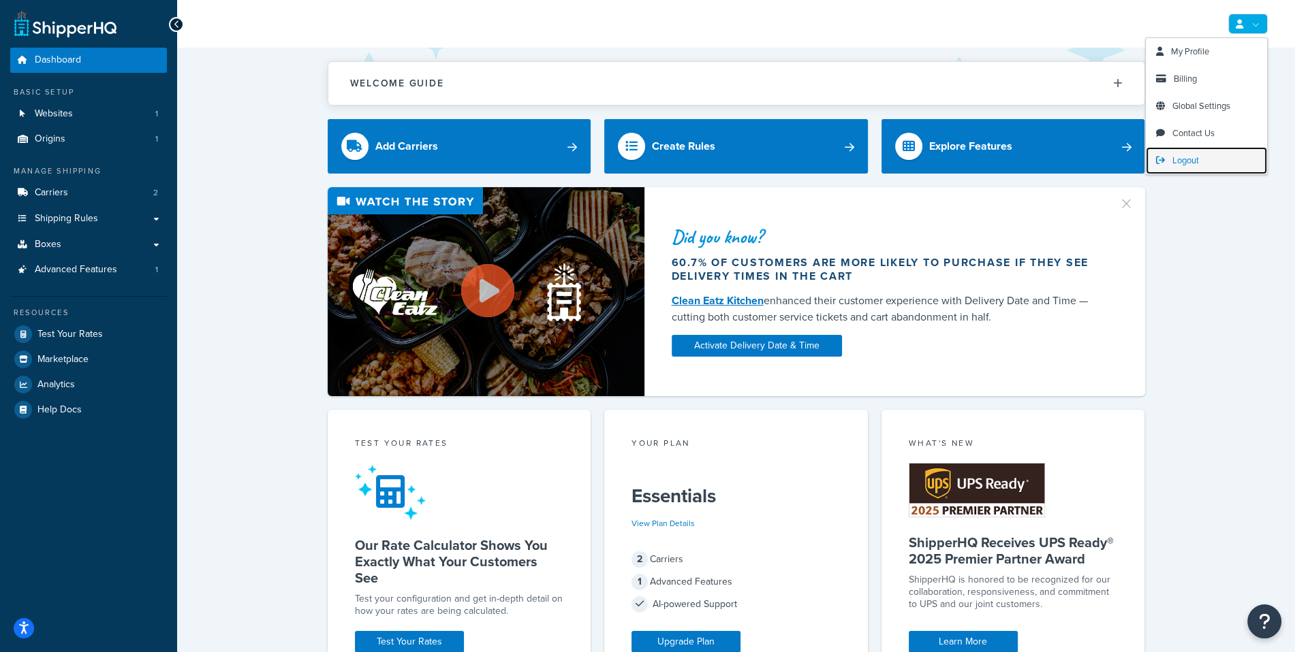
click at [1192, 162] on span "Logout" at bounding box center [1185, 160] width 27 height 13
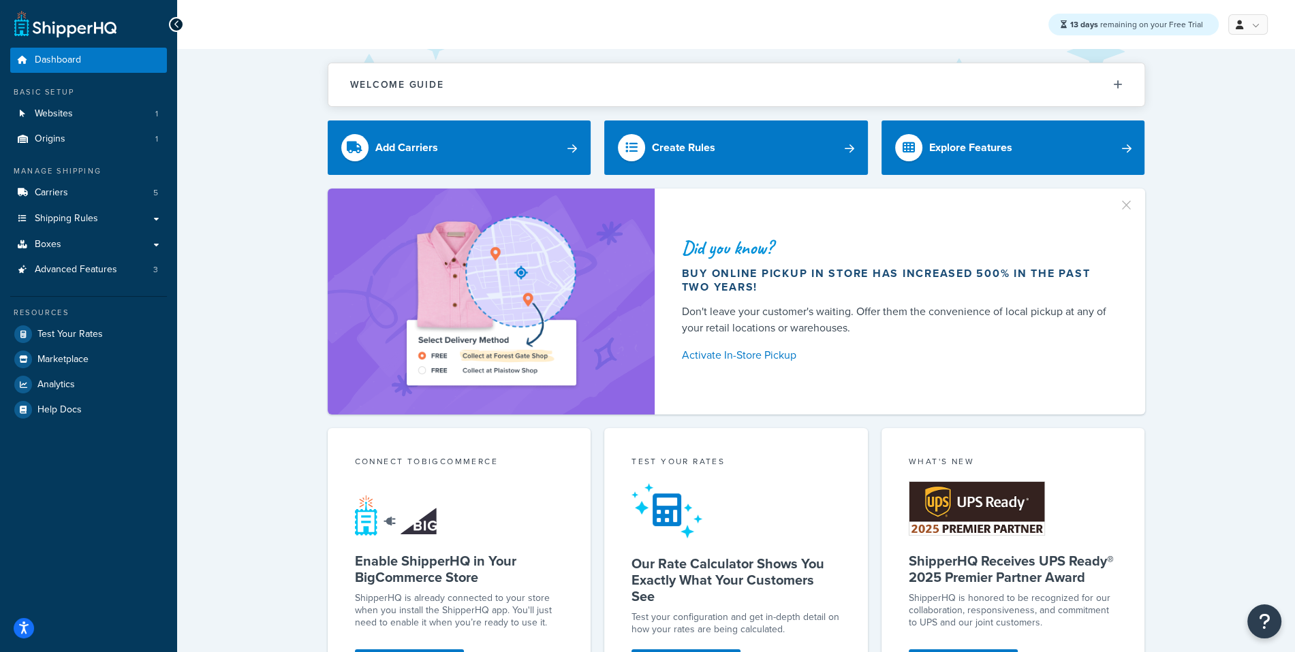
click at [78, 195] on link "Carriers 5" at bounding box center [88, 192] width 157 height 25
